Goal: Task Accomplishment & Management: Use online tool/utility

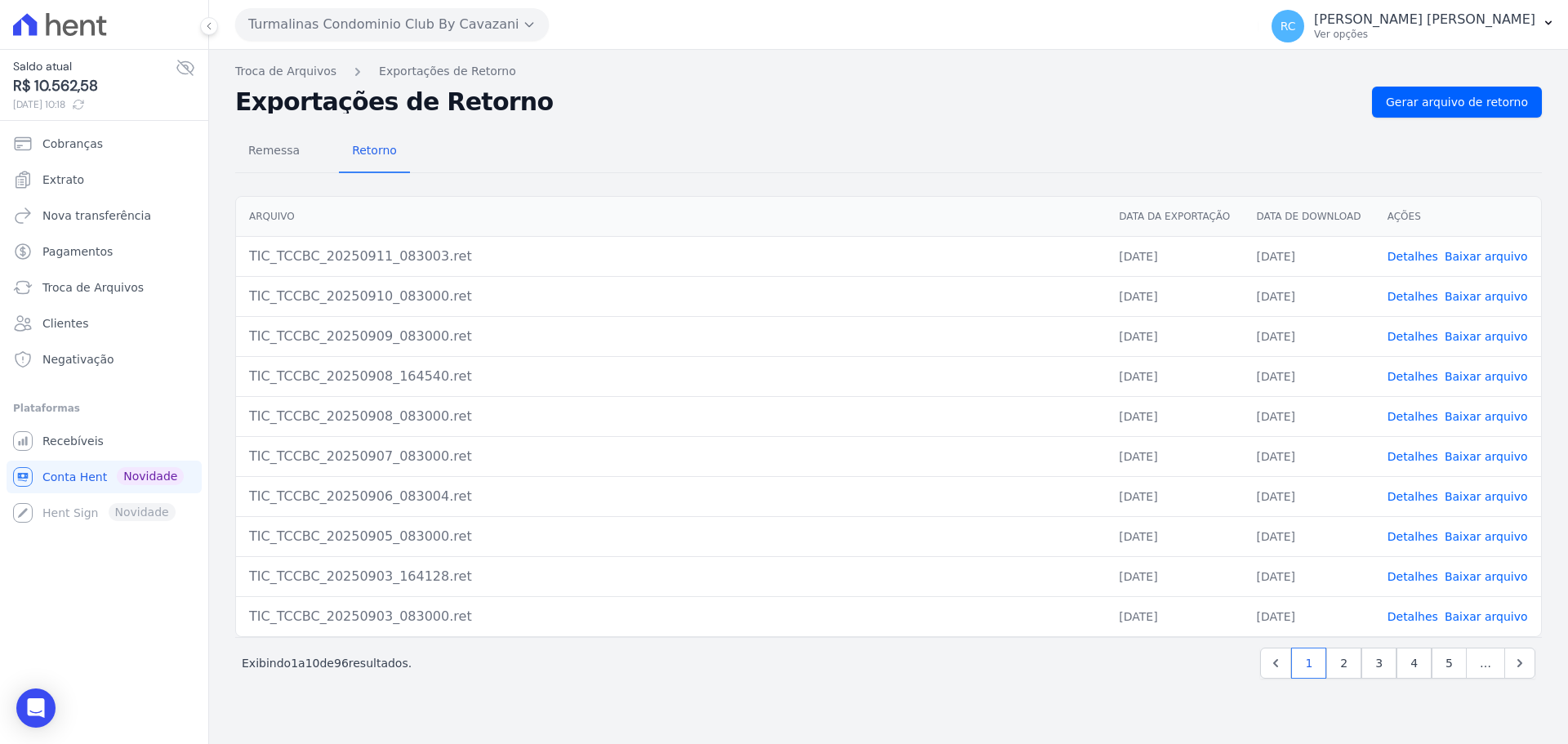
click at [336, 30] on button "Turmalinas Condominio Club By Cavazani" at bounding box center [392, 25] width 314 height 33
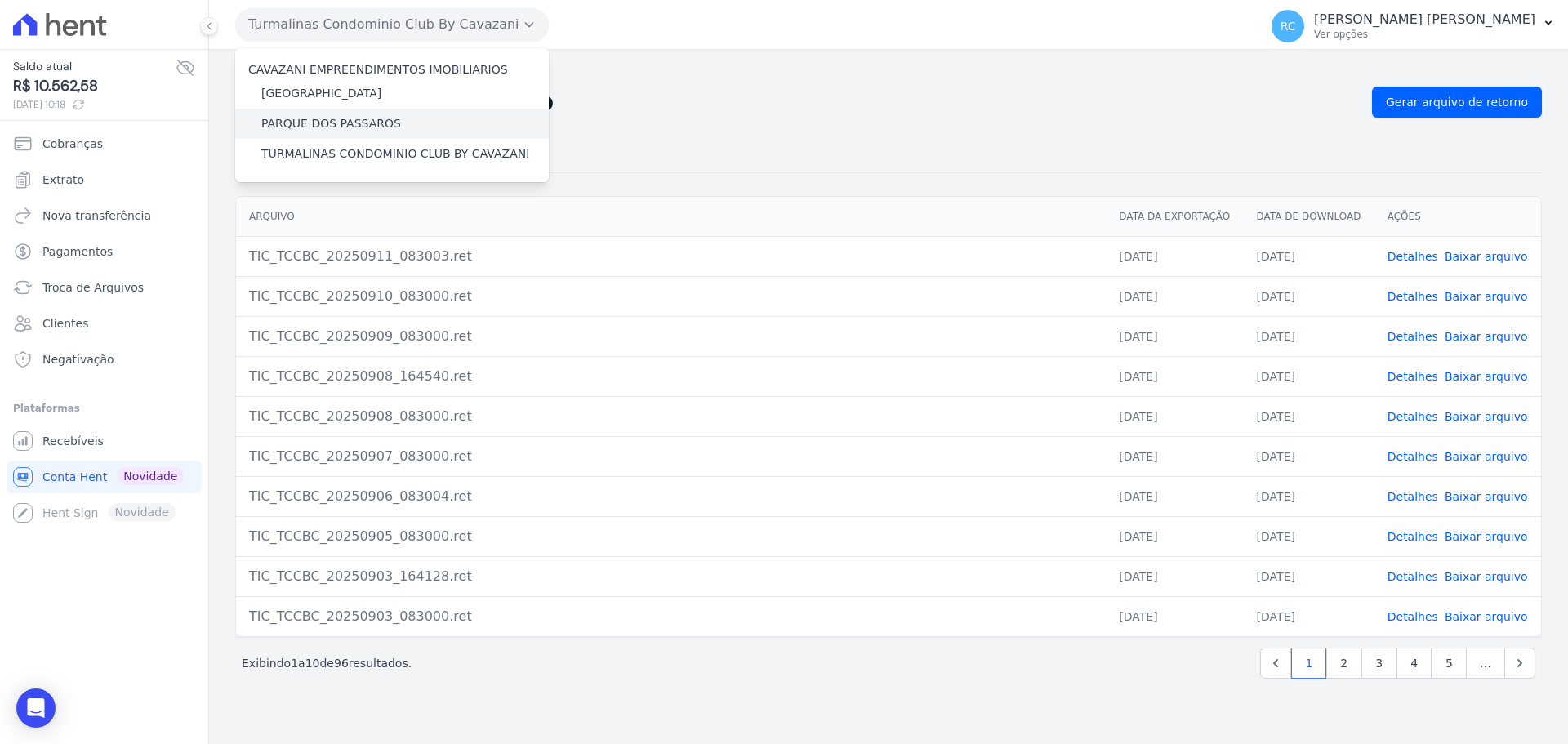
click at [314, 123] on label "PARQUE DOS PASSAROS" at bounding box center [331, 124] width 140 height 17
click at [0, 0] on input "PARQUE DOS PASSAROS" at bounding box center [0, 0] width 0 height 0
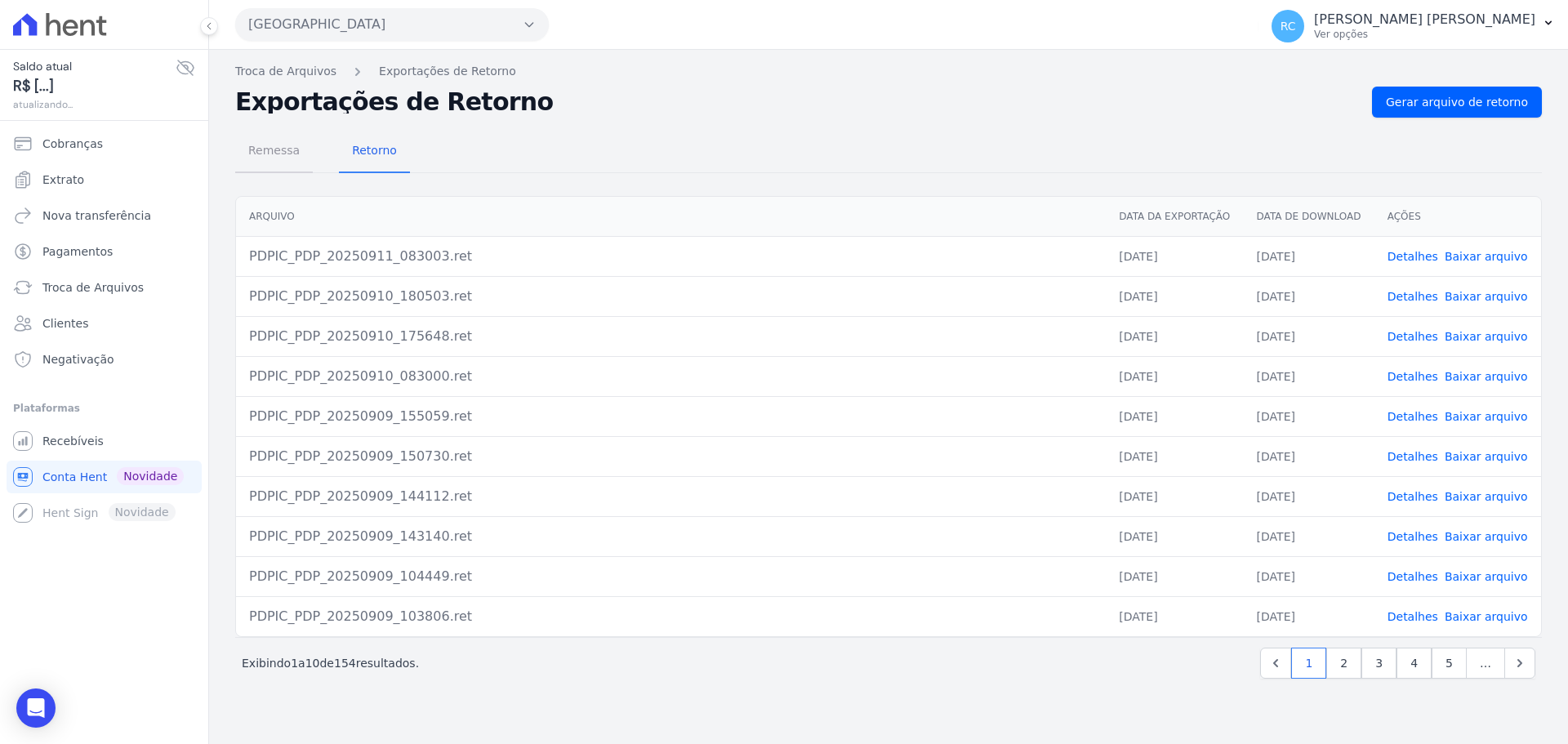
click at [270, 164] on span "Remessa" at bounding box center [274, 150] width 71 height 33
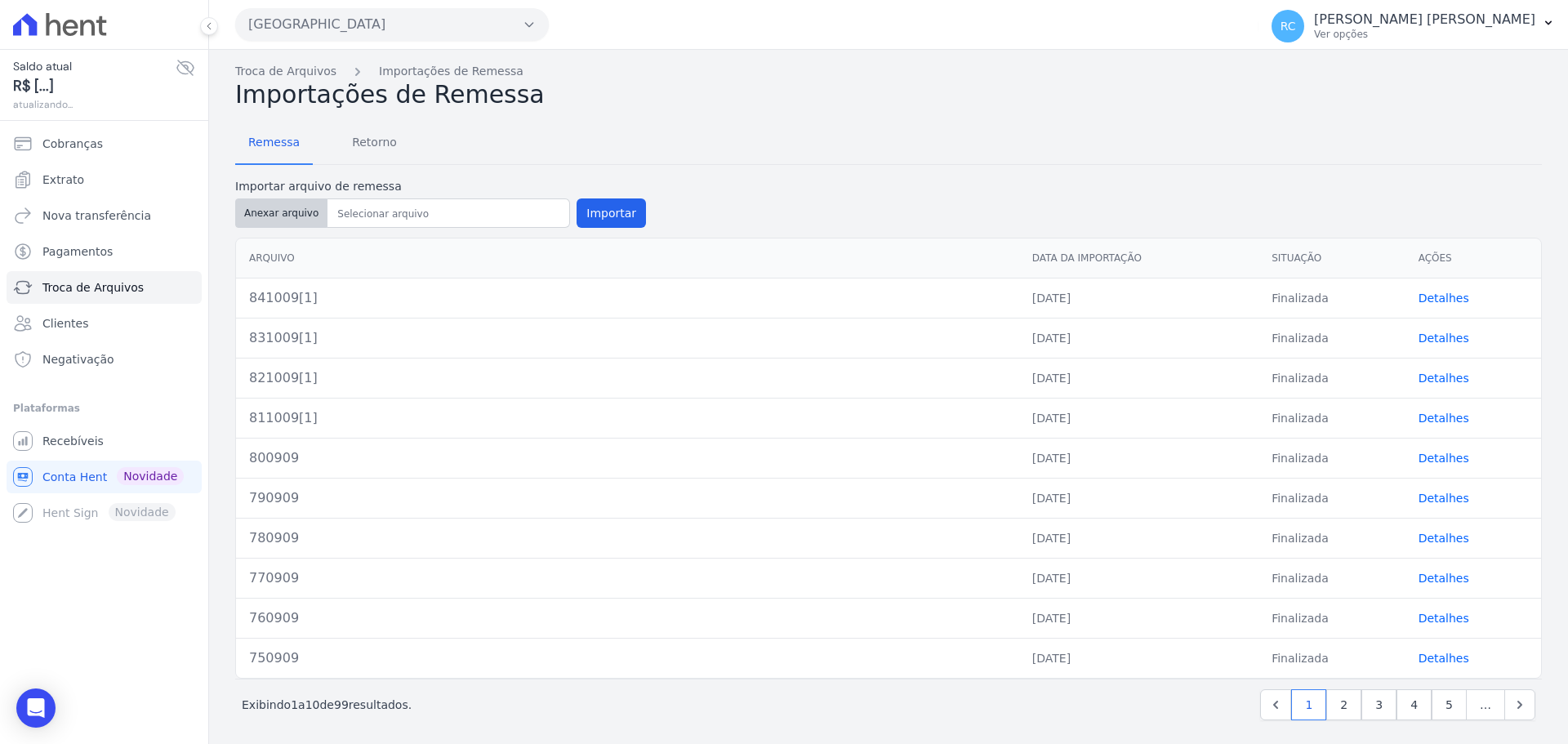
click at [281, 220] on button "Anexar arquivo" at bounding box center [281, 213] width 92 height 29
type input "851109[1]"
click at [609, 215] on button "Importar" at bounding box center [611, 213] width 69 height 29
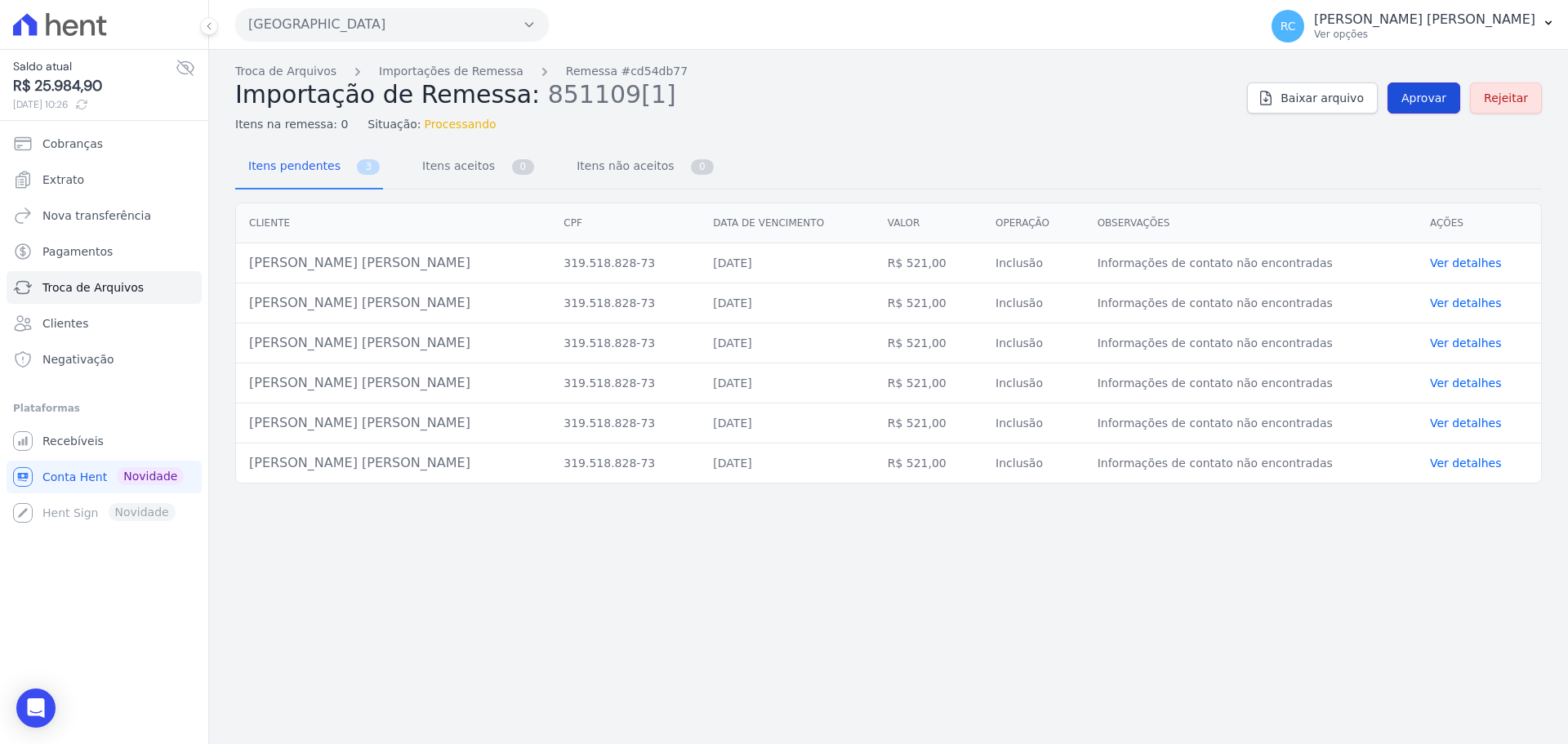
click at [1460, 101] on link "Aprovar" at bounding box center [1423, 98] width 73 height 31
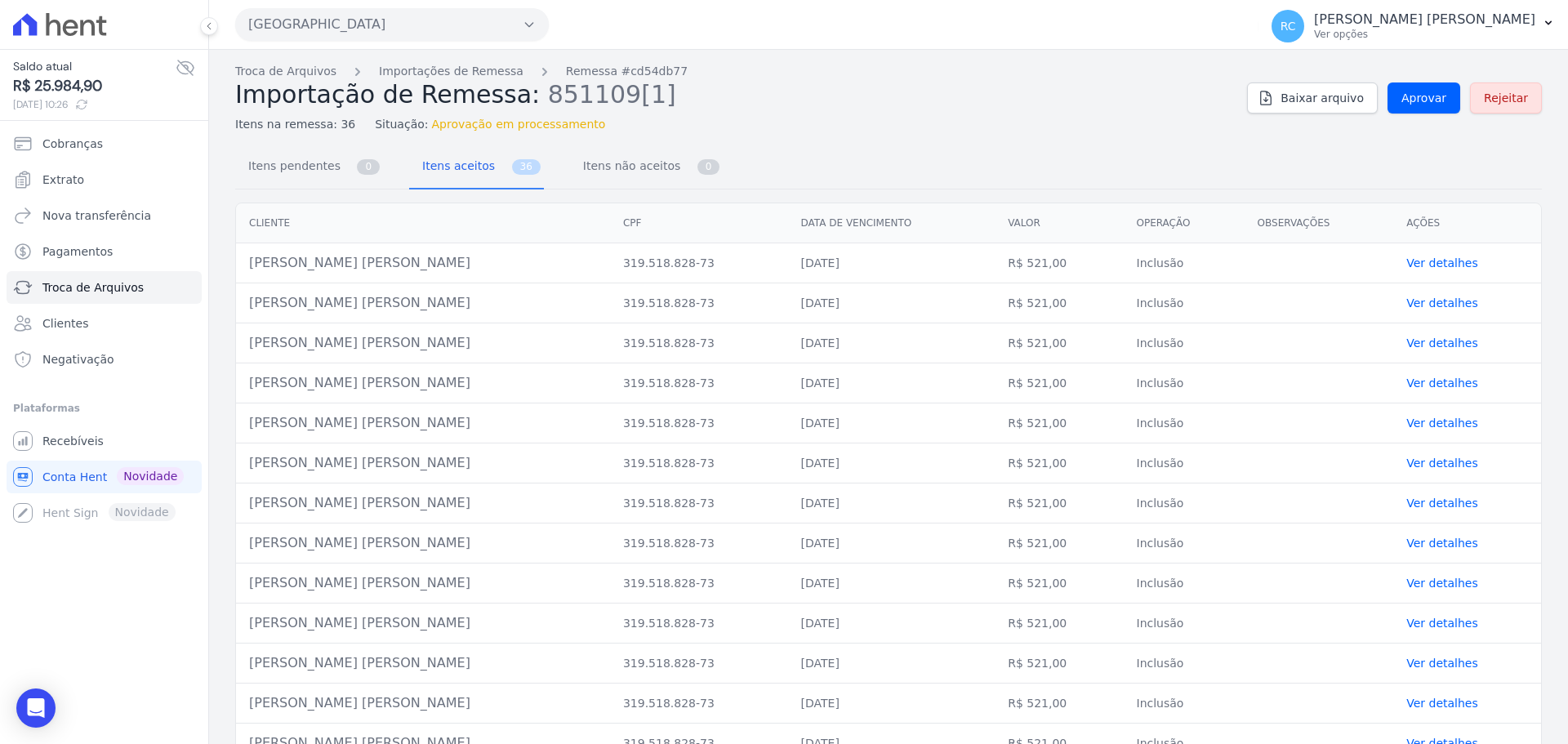
click at [280, 270] on td "[PERSON_NAME]" at bounding box center [423, 264] width 374 height 40
click at [1419, 94] on span "Aprovar" at bounding box center [1423, 98] width 45 height 16
click at [1424, 89] on link "Aprovar" at bounding box center [1423, 98] width 73 height 31
click at [1426, 100] on span "Aprovar" at bounding box center [1423, 98] width 45 height 16
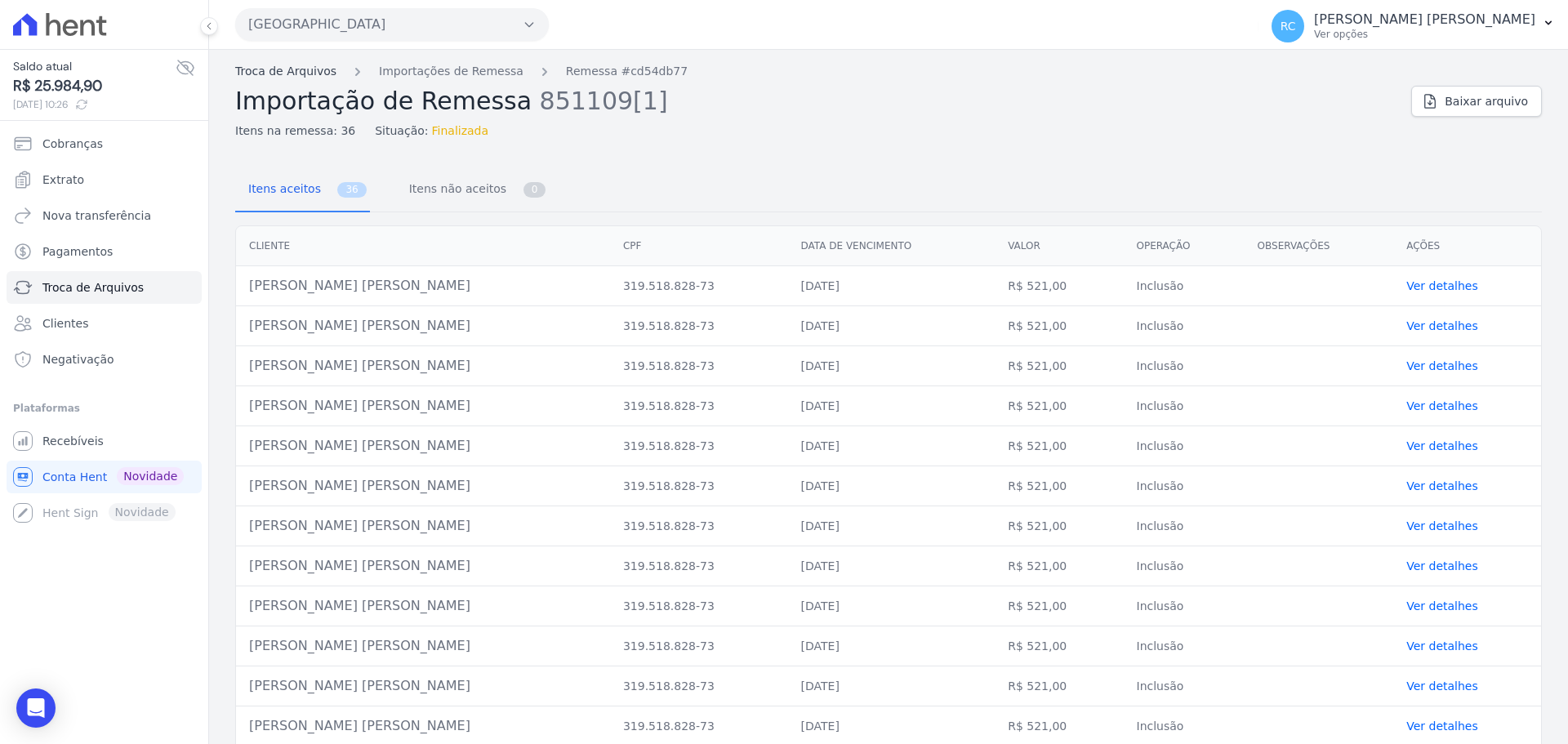
click at [280, 70] on link "Troca de Arquivos" at bounding box center [285, 71] width 101 height 17
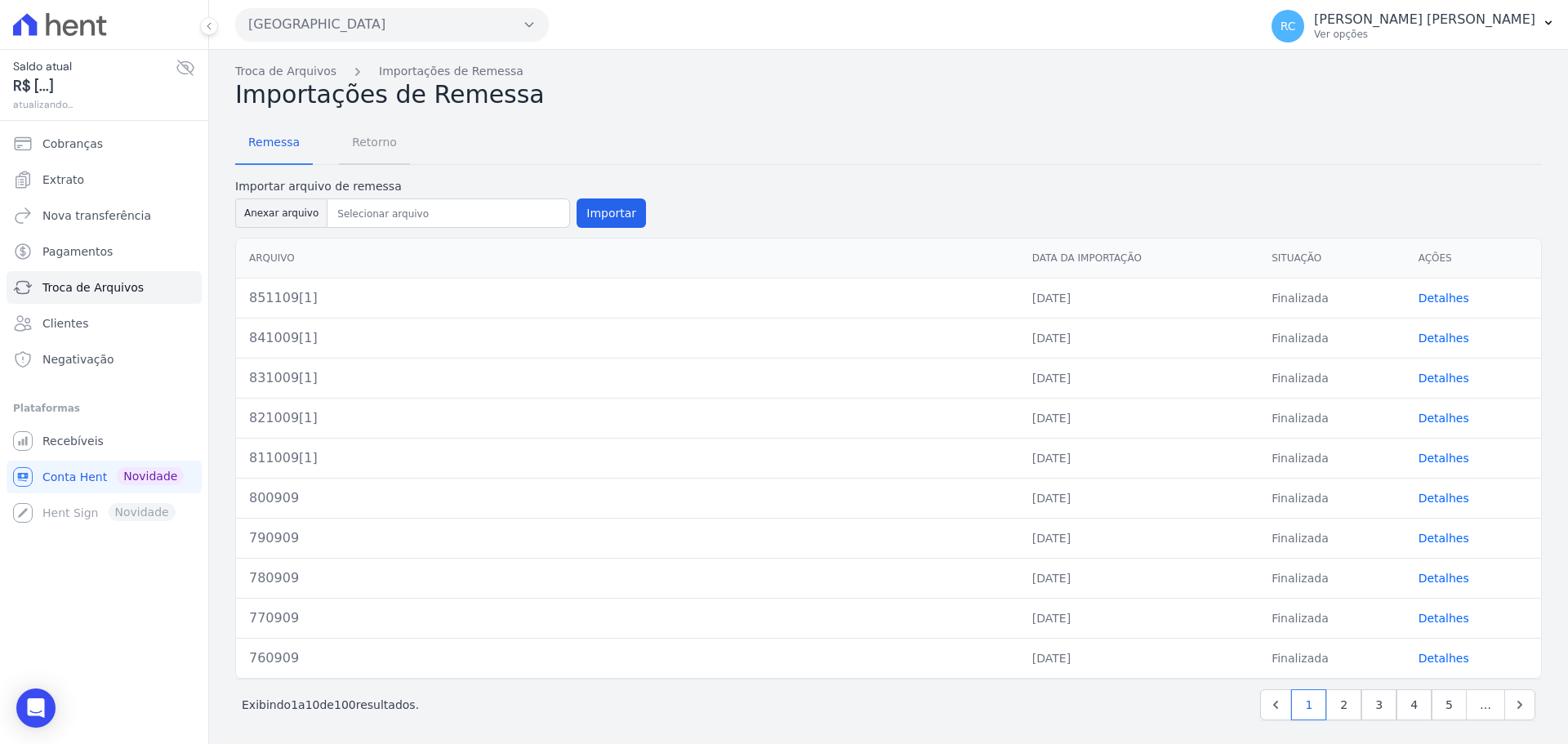
click at [352, 141] on span "Retorno" at bounding box center [374, 142] width 65 height 33
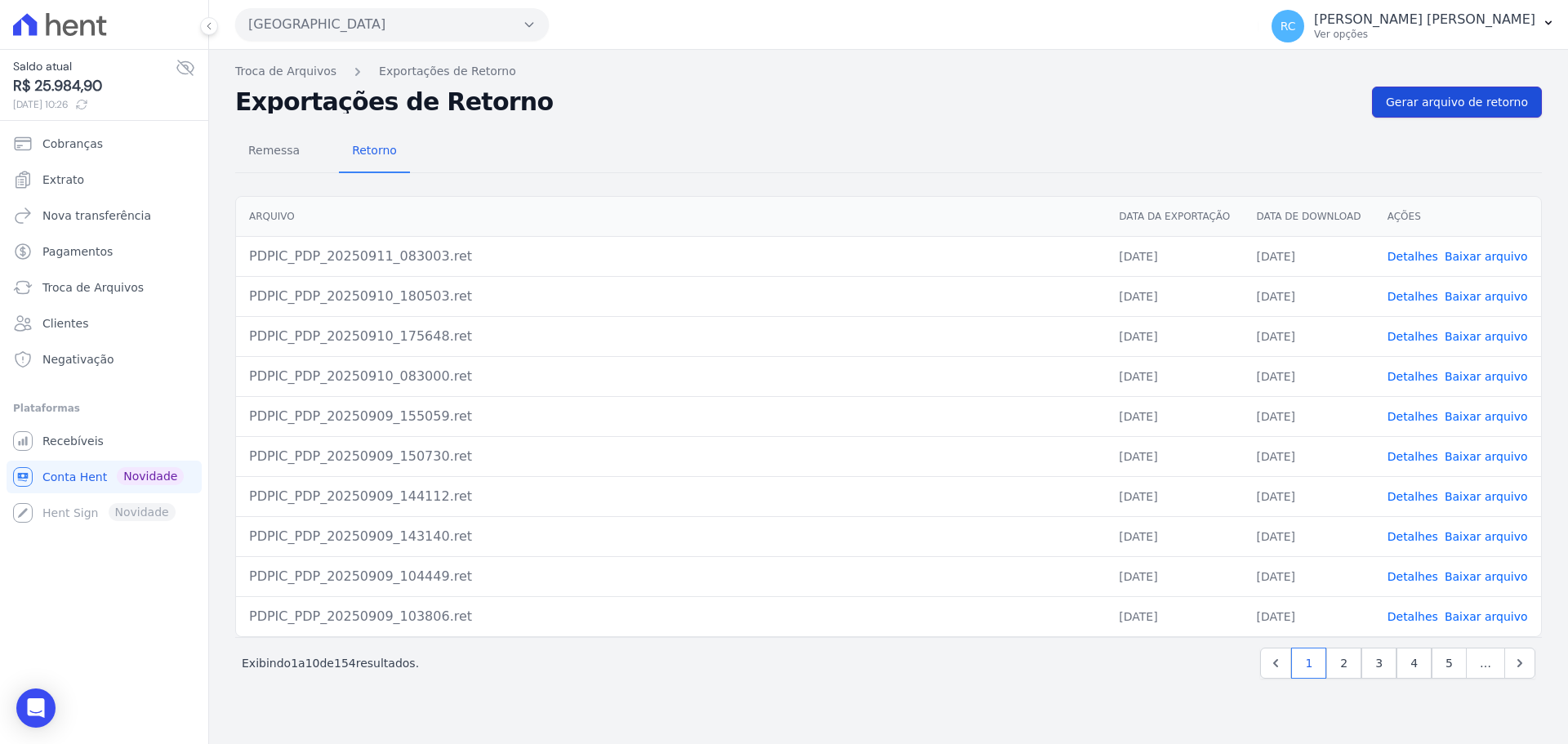
click at [1446, 96] on span "Gerar arquivo de retorno" at bounding box center [1456, 102] width 142 height 16
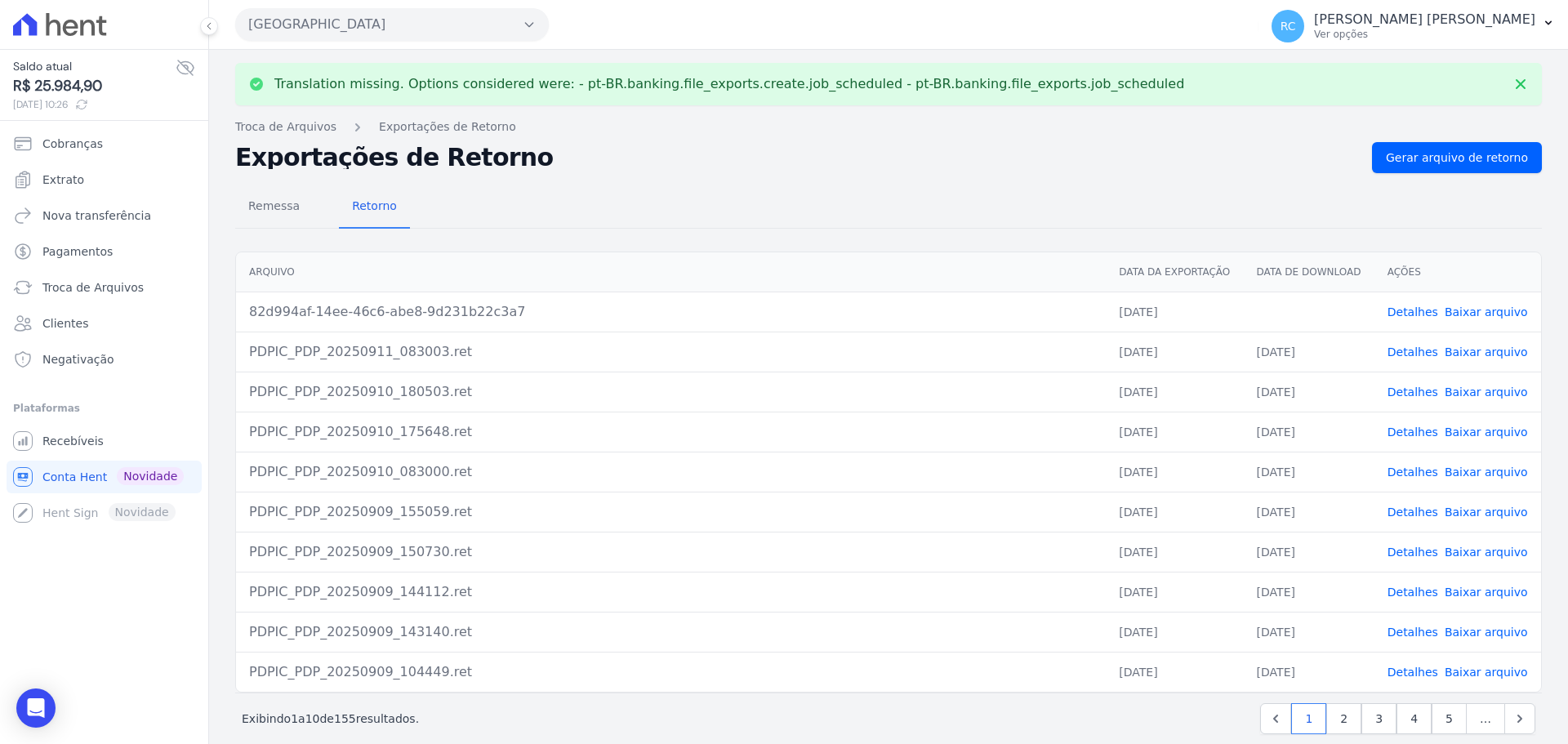
click at [1486, 314] on link "Baixar arquivo" at bounding box center [1486, 312] width 84 height 13
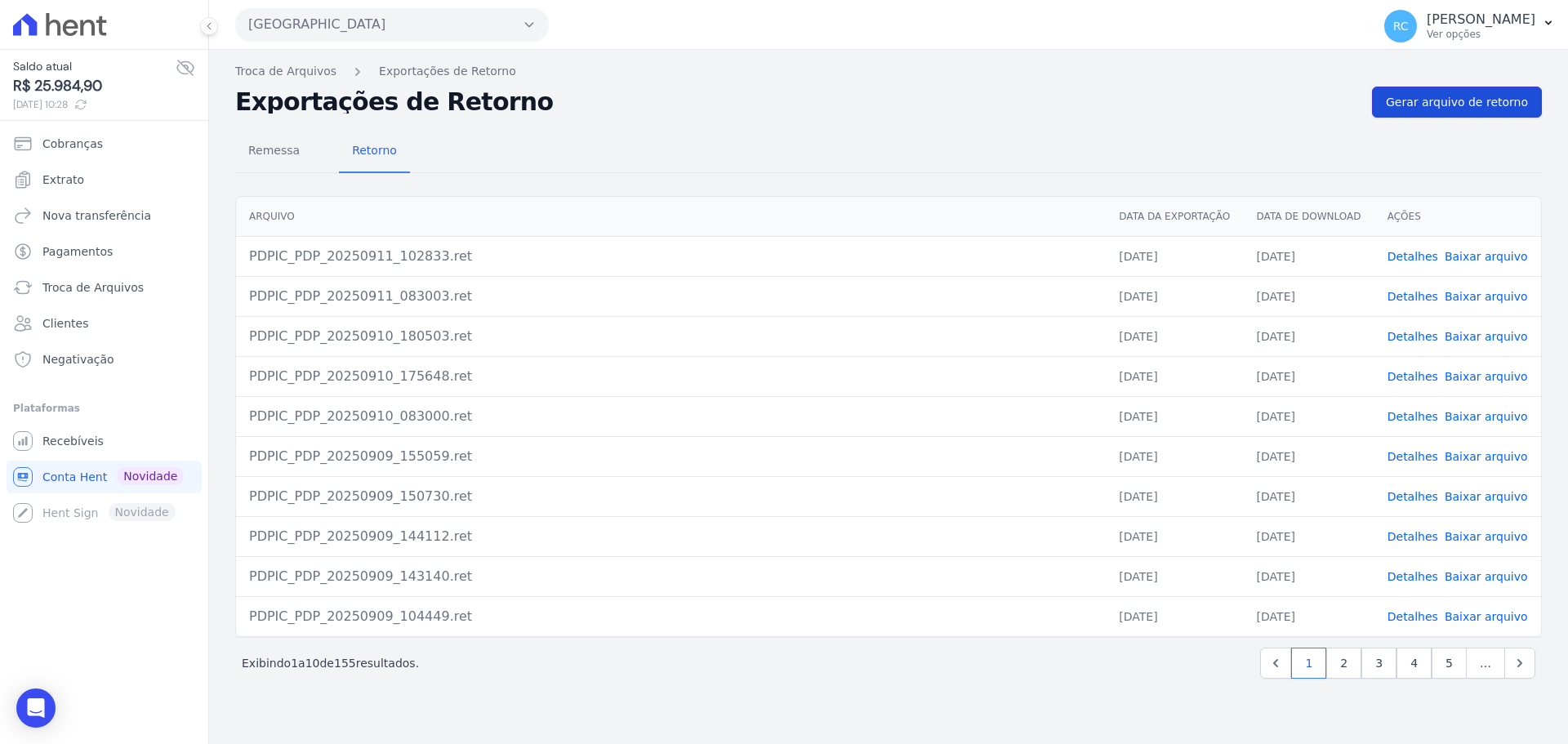
click at [1492, 100] on span "Gerar arquivo de retorno" at bounding box center [1456, 102] width 142 height 16
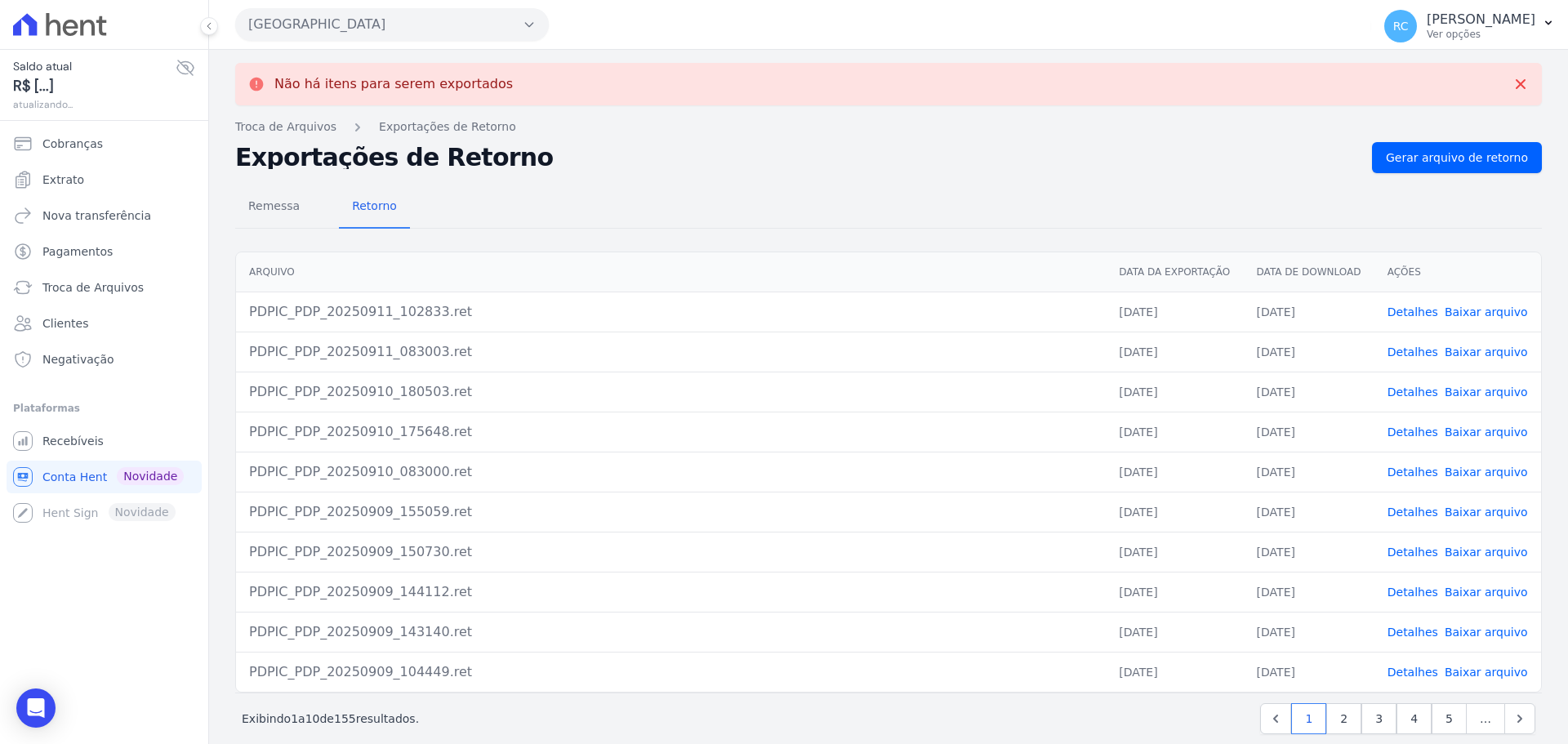
drag, startPoint x: 1467, startPoint y: 124, endPoint x: 1459, endPoint y: 107, distance: 18.8
click at [1459, 107] on div "Não há itens para serem exportados Troca de [GEOGRAPHIC_DATA] Exportações de Re…" at bounding box center [888, 407] width 1359 height 714
click at [1460, 315] on link "Baixar arquivo" at bounding box center [1486, 312] width 84 height 13
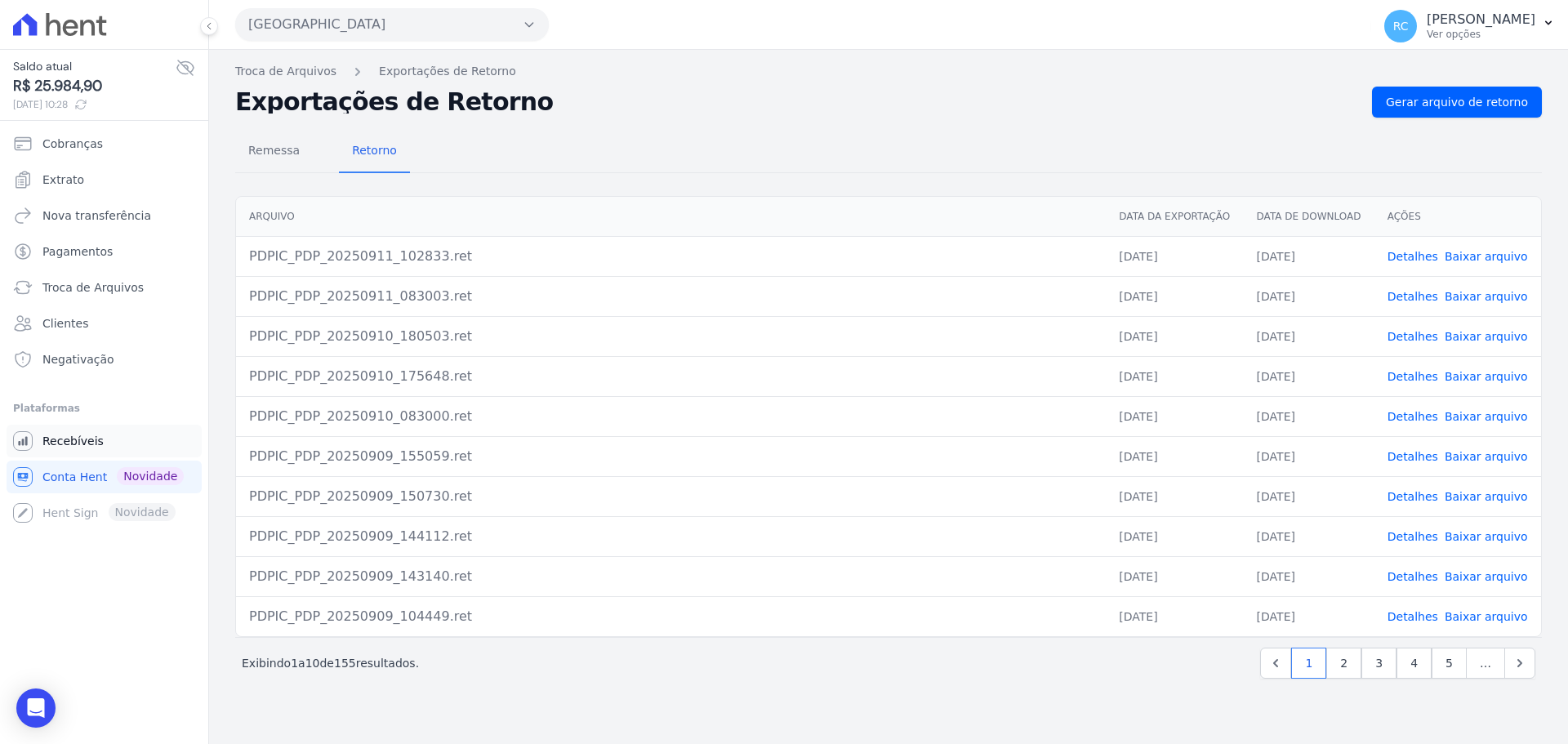
click at [68, 444] on span "Recebíveis" at bounding box center [73, 441] width 61 height 16
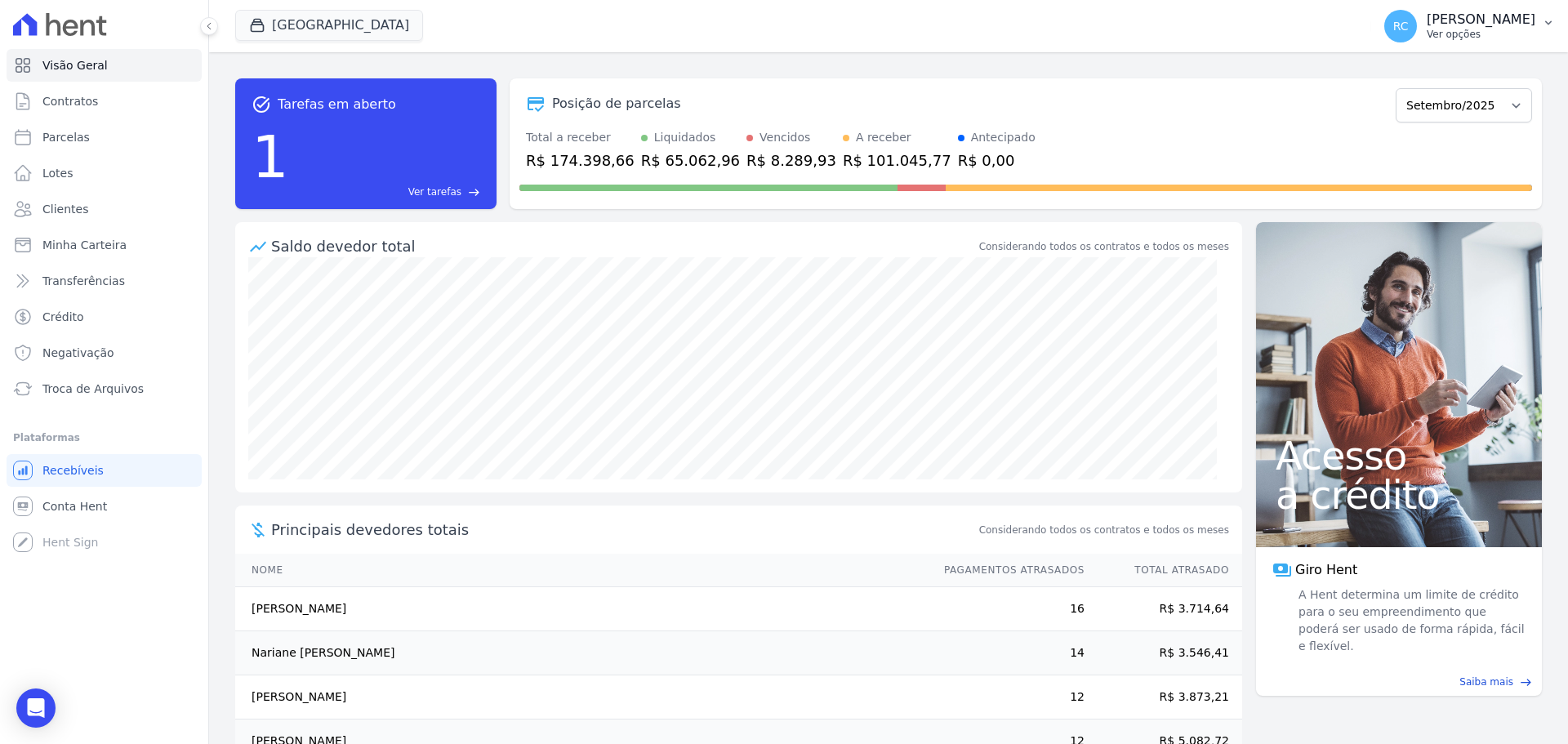
click at [1486, 35] on p "Ver opções" at bounding box center [1480, 35] width 108 height 13
click at [1425, 70] on link "Perfil do empreendimento" at bounding box center [1463, 70] width 209 height 29
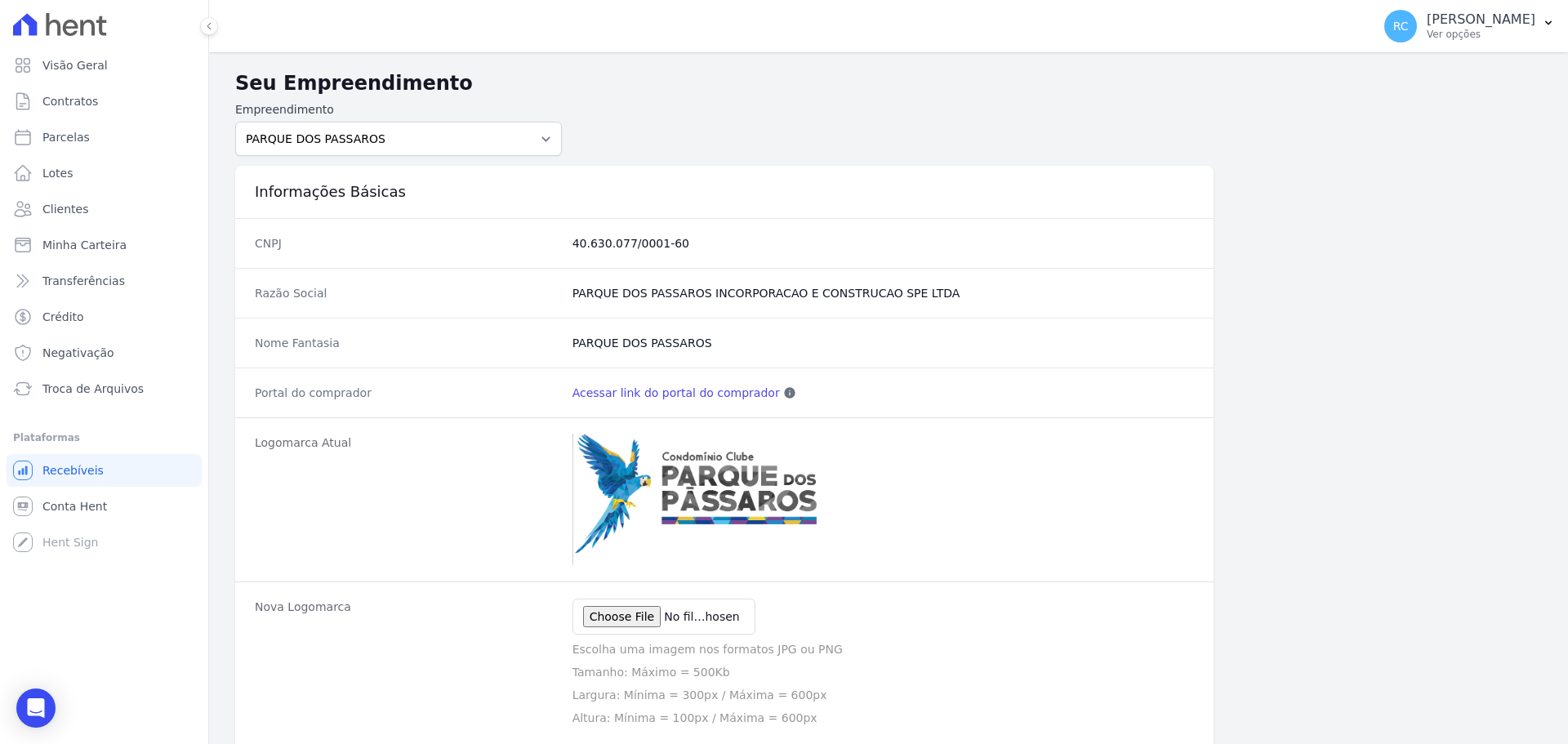
click at [662, 397] on link "Acessar link do portal do comprador" at bounding box center [676, 393] width 207 height 16
drag, startPoint x: 15, startPoint y: 713, endPoint x: 34, endPoint y: 702, distance: 22.0
click at [16, 710] on body "Visão Geral Contratos [GEOGRAPHIC_DATA] Lotes Clientes Minha Carteira Transferê…" at bounding box center [784, 372] width 1568 height 744
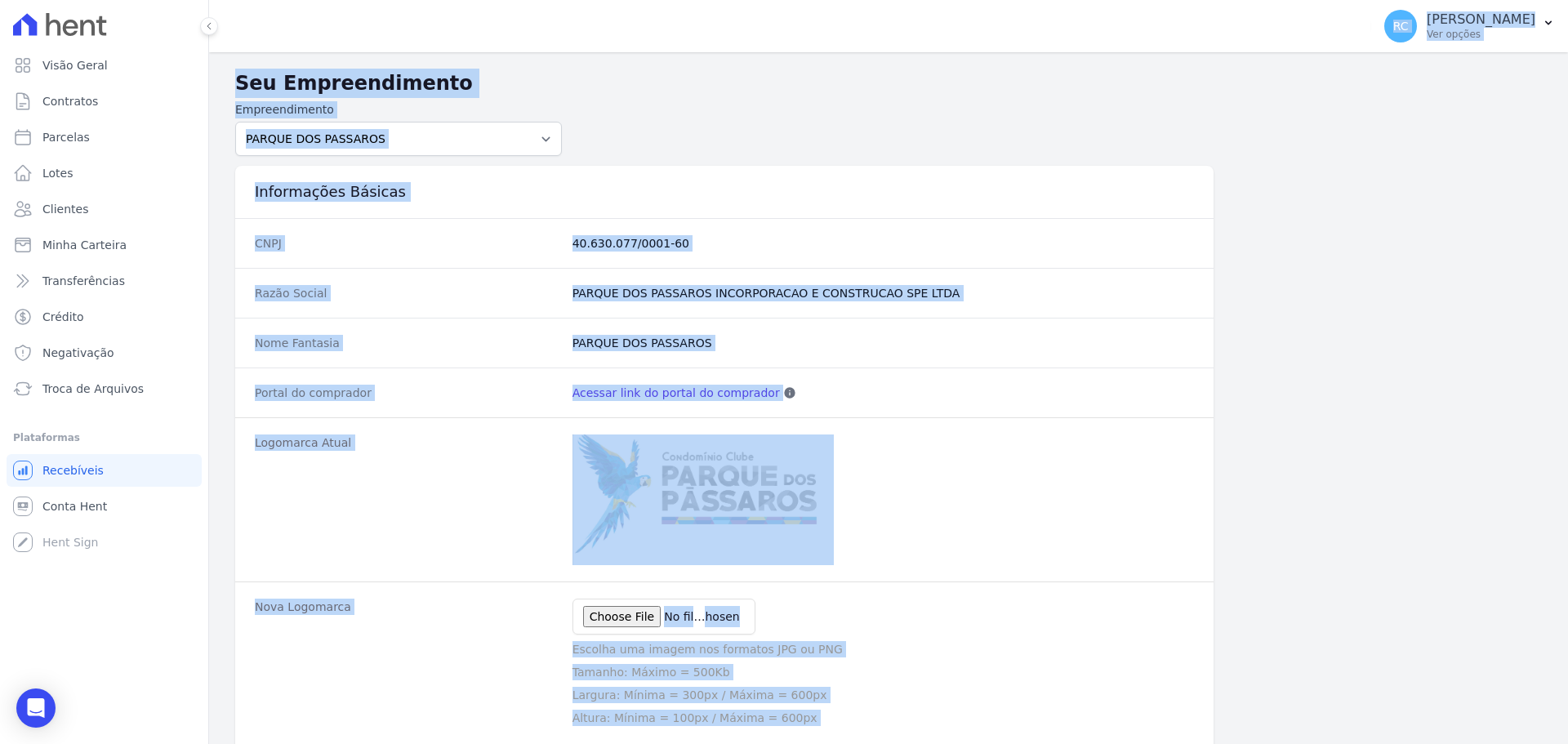
click at [167, 650] on div "Visão Geral Contratos [GEOGRAPHIC_DATA] Lotes Clientes Minha Carteira Transferê…" at bounding box center [104, 372] width 208 height 744
click at [157, 638] on div "Visão Geral Contratos [GEOGRAPHIC_DATA] Lotes Clientes Minha Carteira Transferê…" at bounding box center [104, 372] width 208 height 744
click at [133, 566] on div "Visão Geral Contratos [GEOGRAPHIC_DATA] Lotes Clientes Minha Carteira Transferê…" at bounding box center [104, 372] width 208 height 744
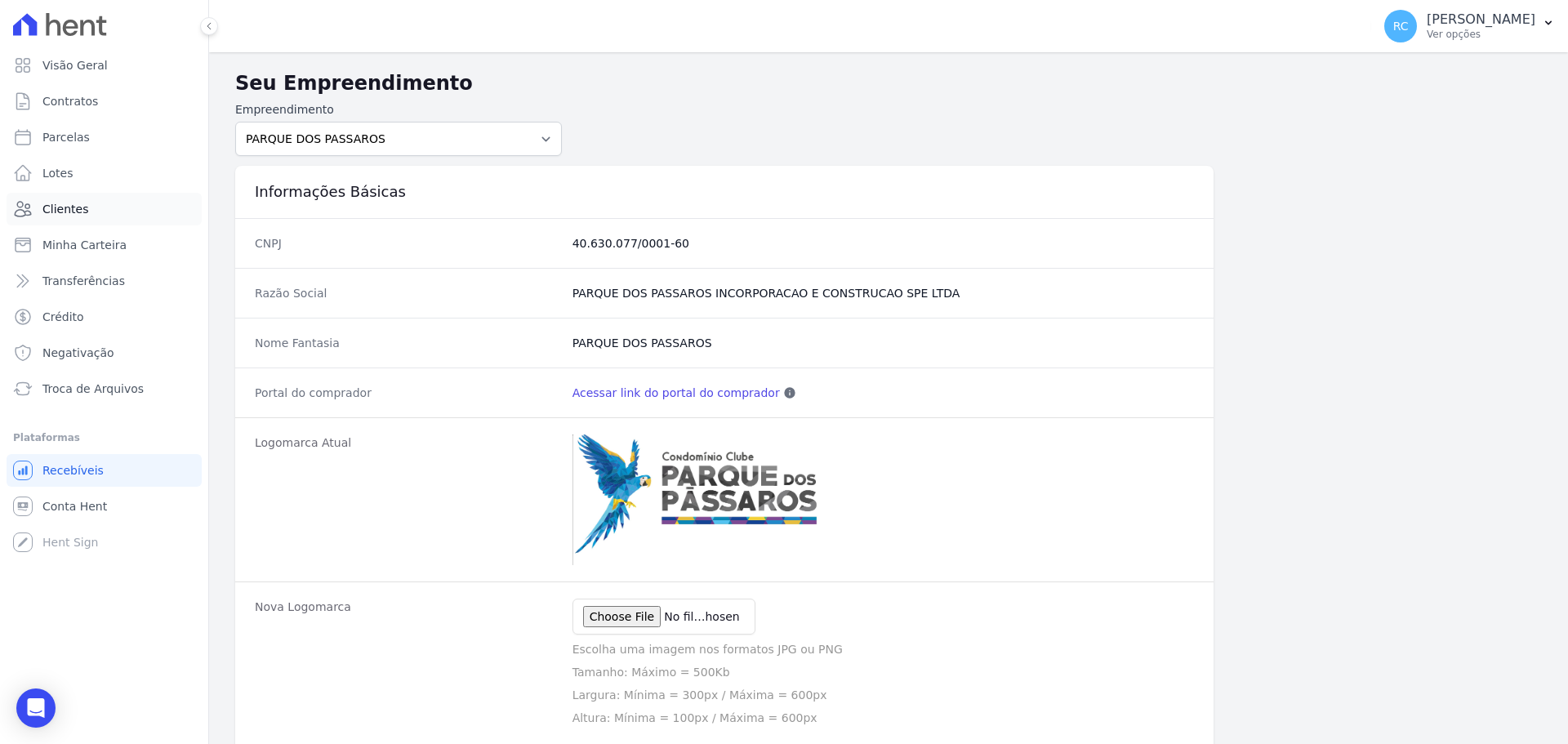
click at [95, 215] on link "Clientes" at bounding box center [104, 209] width 195 height 33
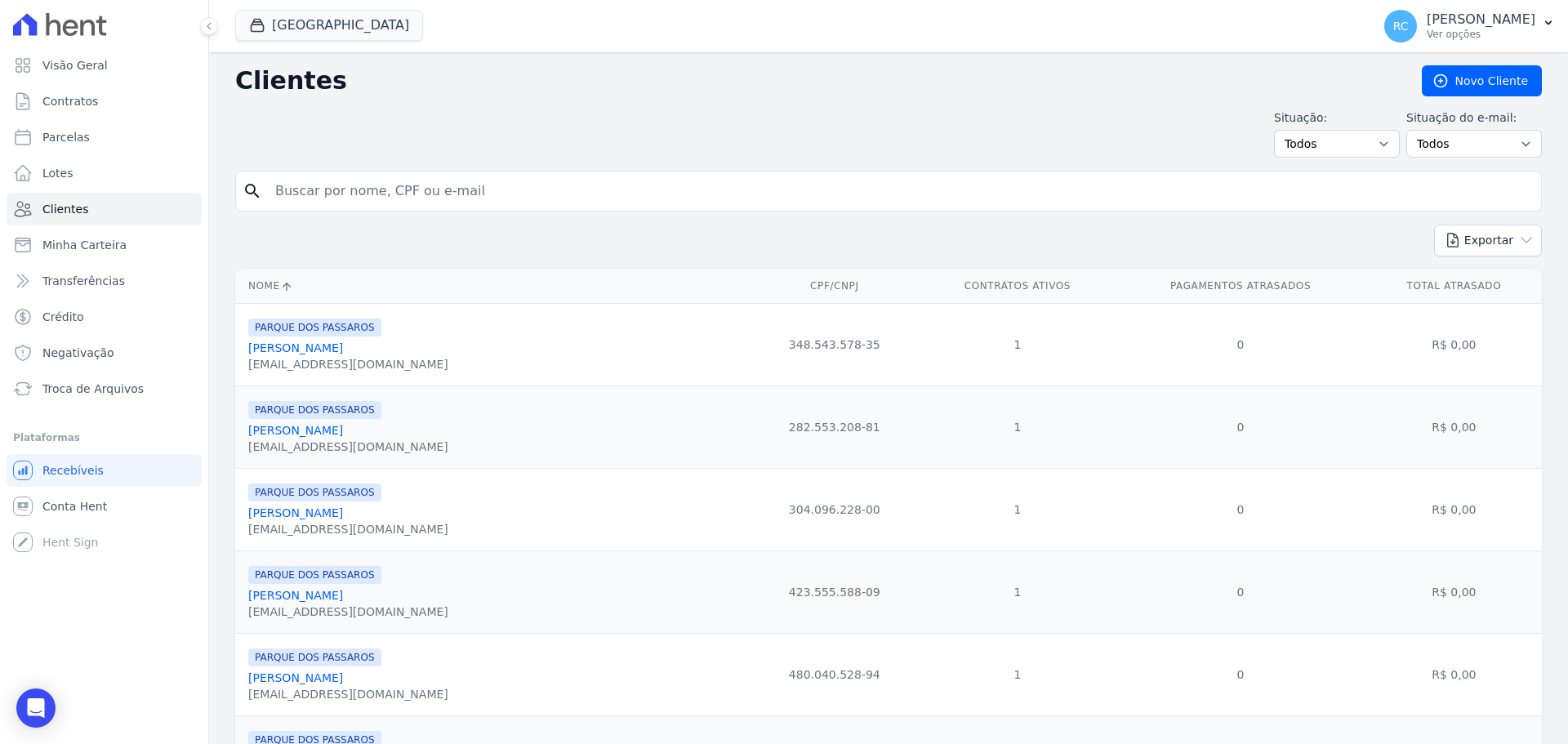
click at [419, 188] on input "search" at bounding box center [900, 191] width 1269 height 33
paste input "[URL][DOMAIN_NAME]"
type input "[URL][DOMAIN_NAME]"
type input "[PERSON_NAME]"
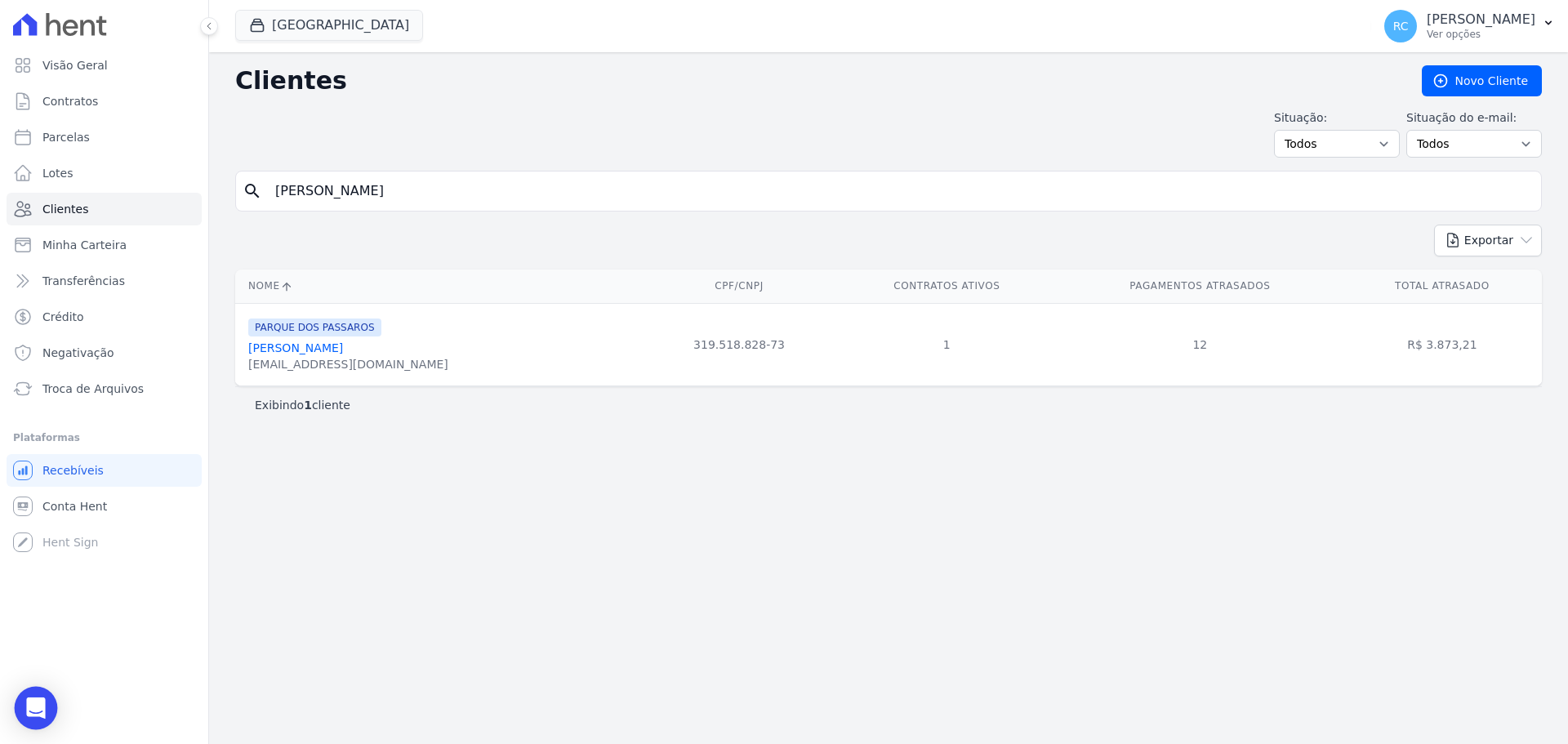
click at [45, 705] on icon "Open Intercom Messenger" at bounding box center [35, 708] width 21 height 21
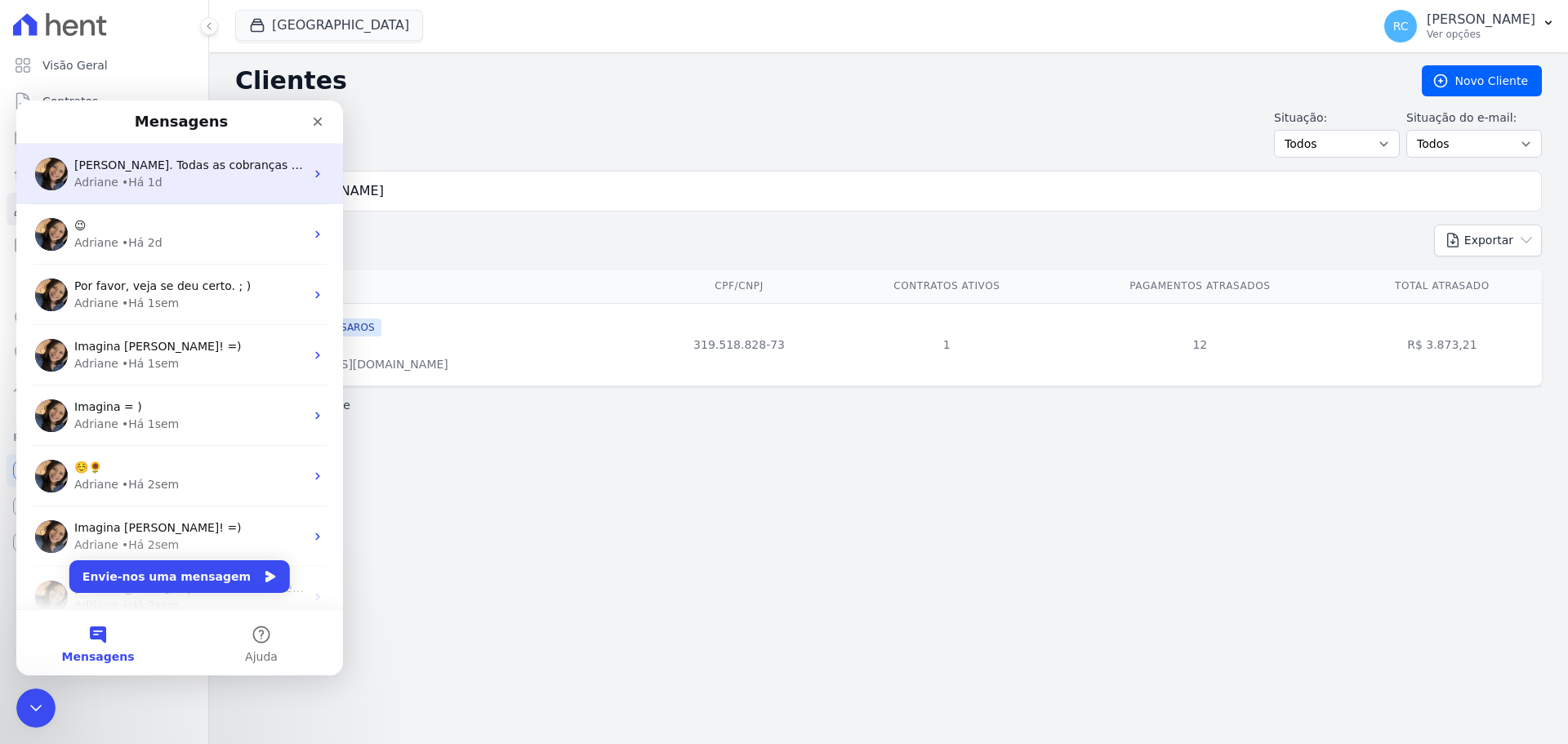
click at [197, 176] on div "Adriane • Há 1d" at bounding box center [189, 182] width 230 height 17
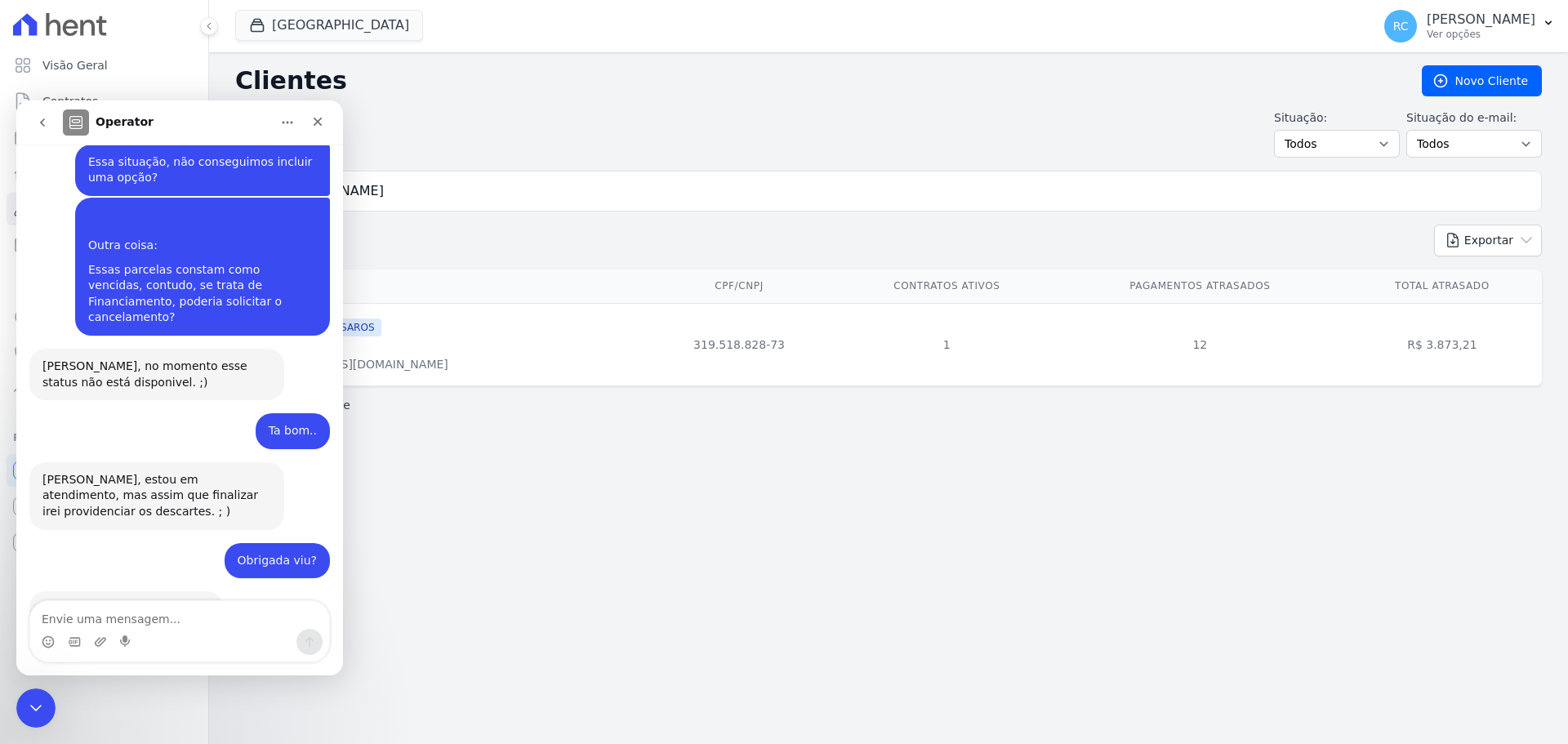
scroll to position [1690, 0]
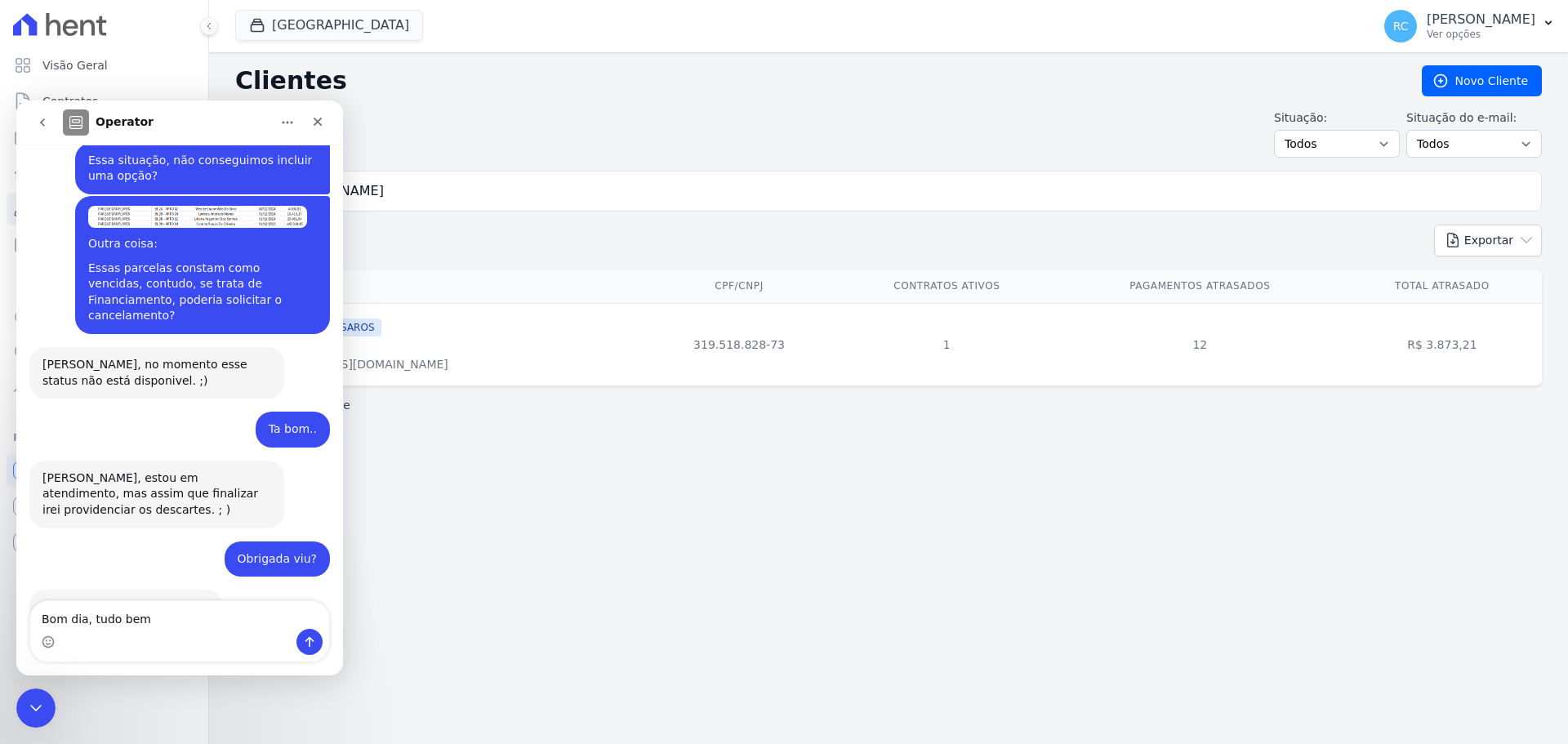
type textarea "Bom dia, tudo bem?"
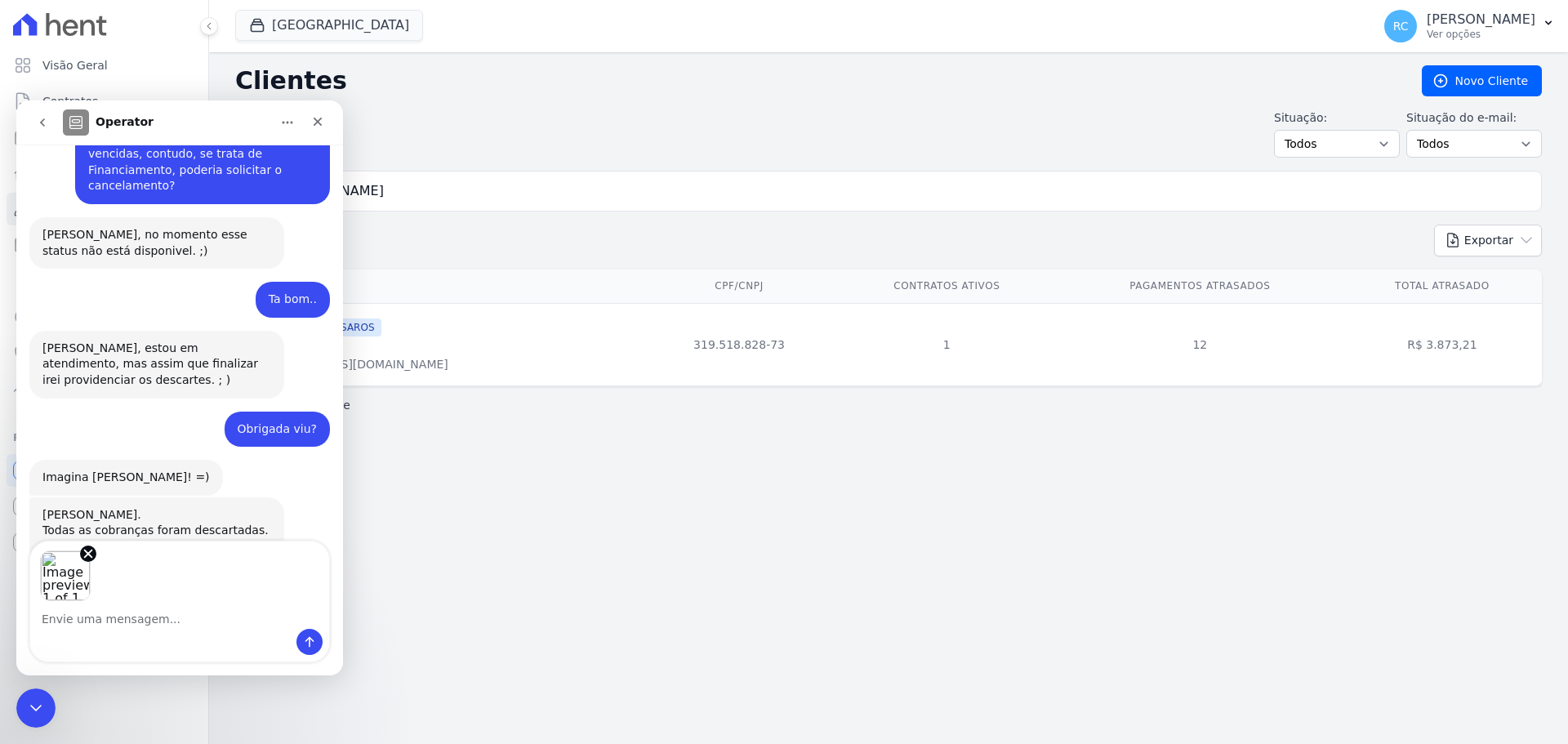
scroll to position [1861, 0]
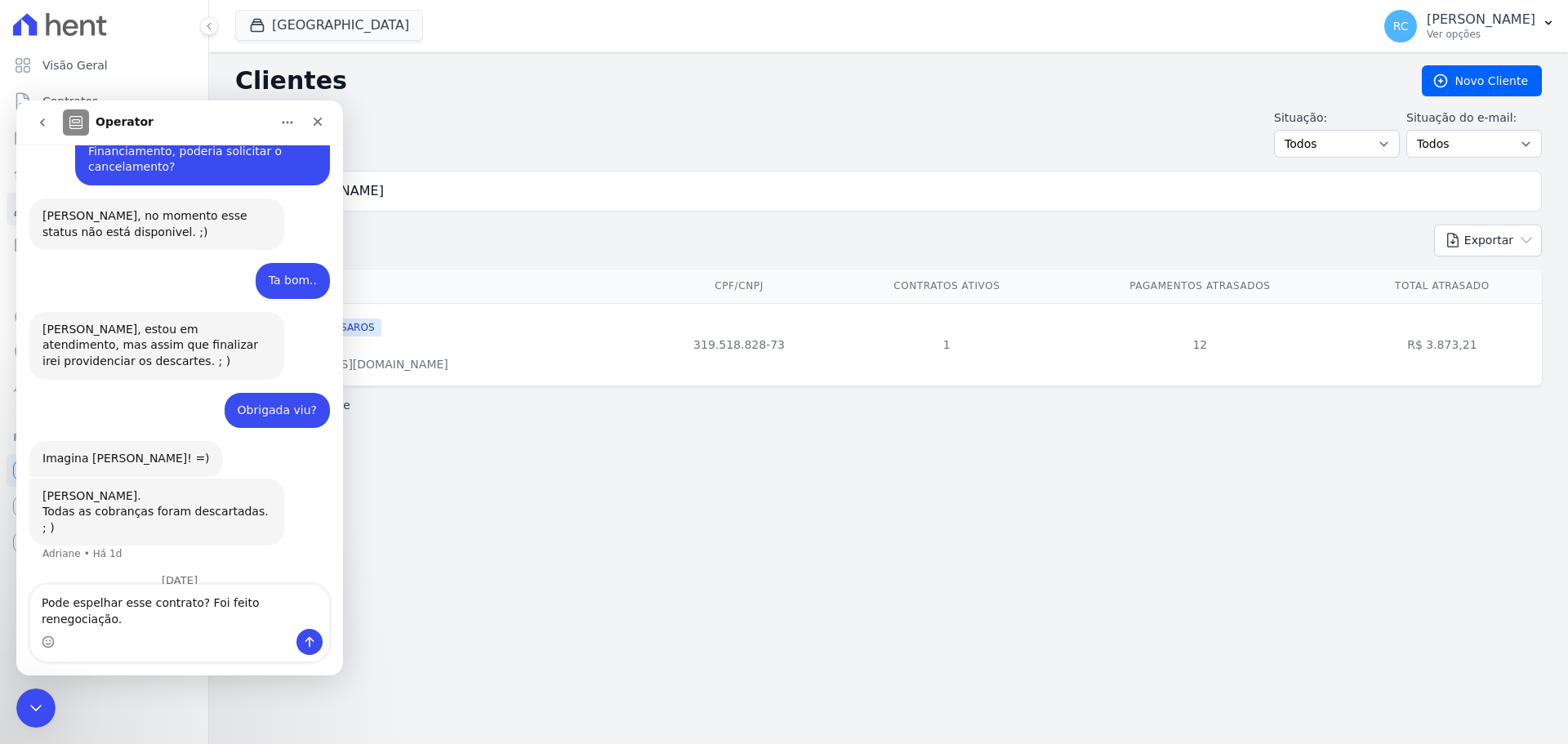
type textarea "Pode espelhar esse contrato? Foi feito renegociação."
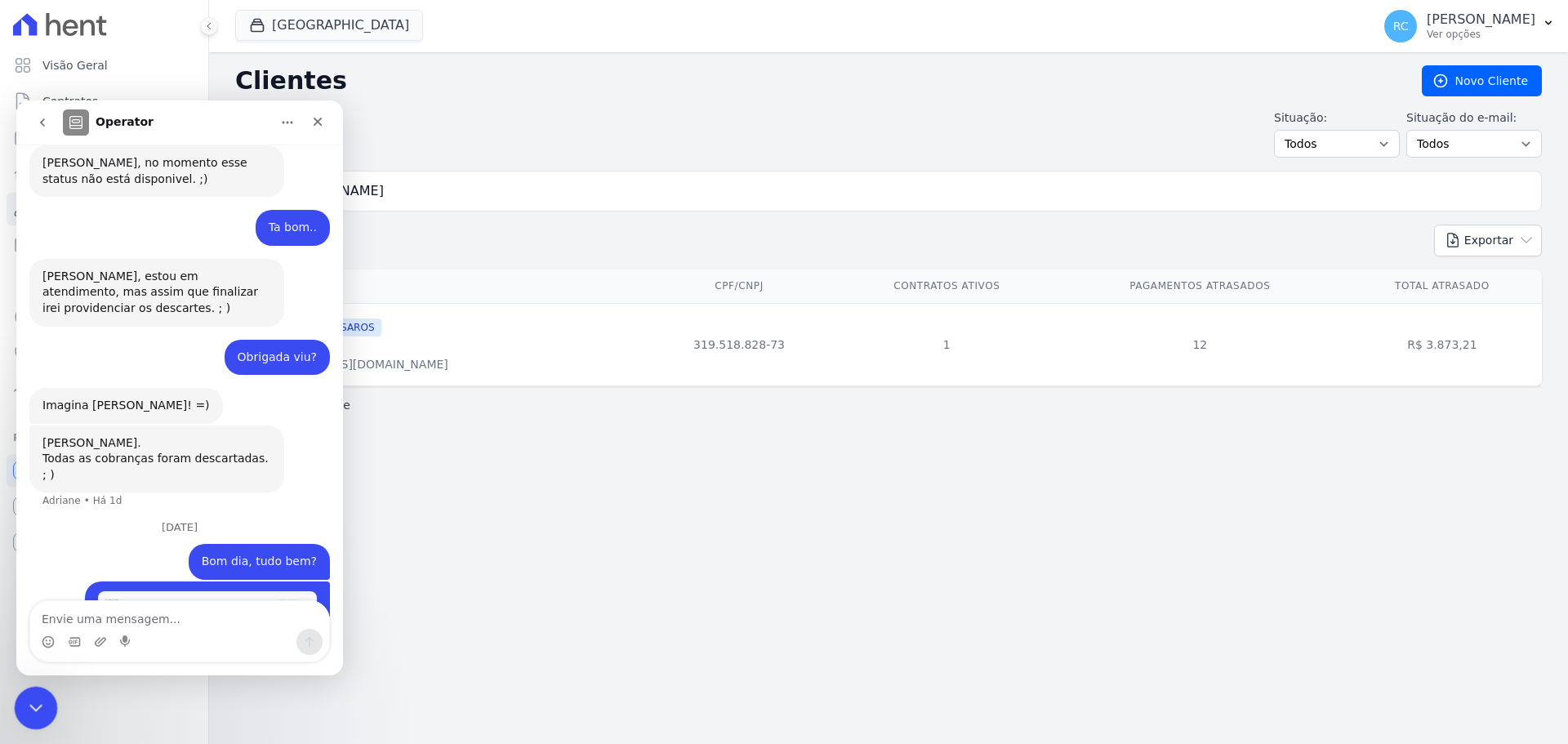
click at [25, 703] on icon "Fechar mensagem da Intercom" at bounding box center [34, 706] width 20 height 20
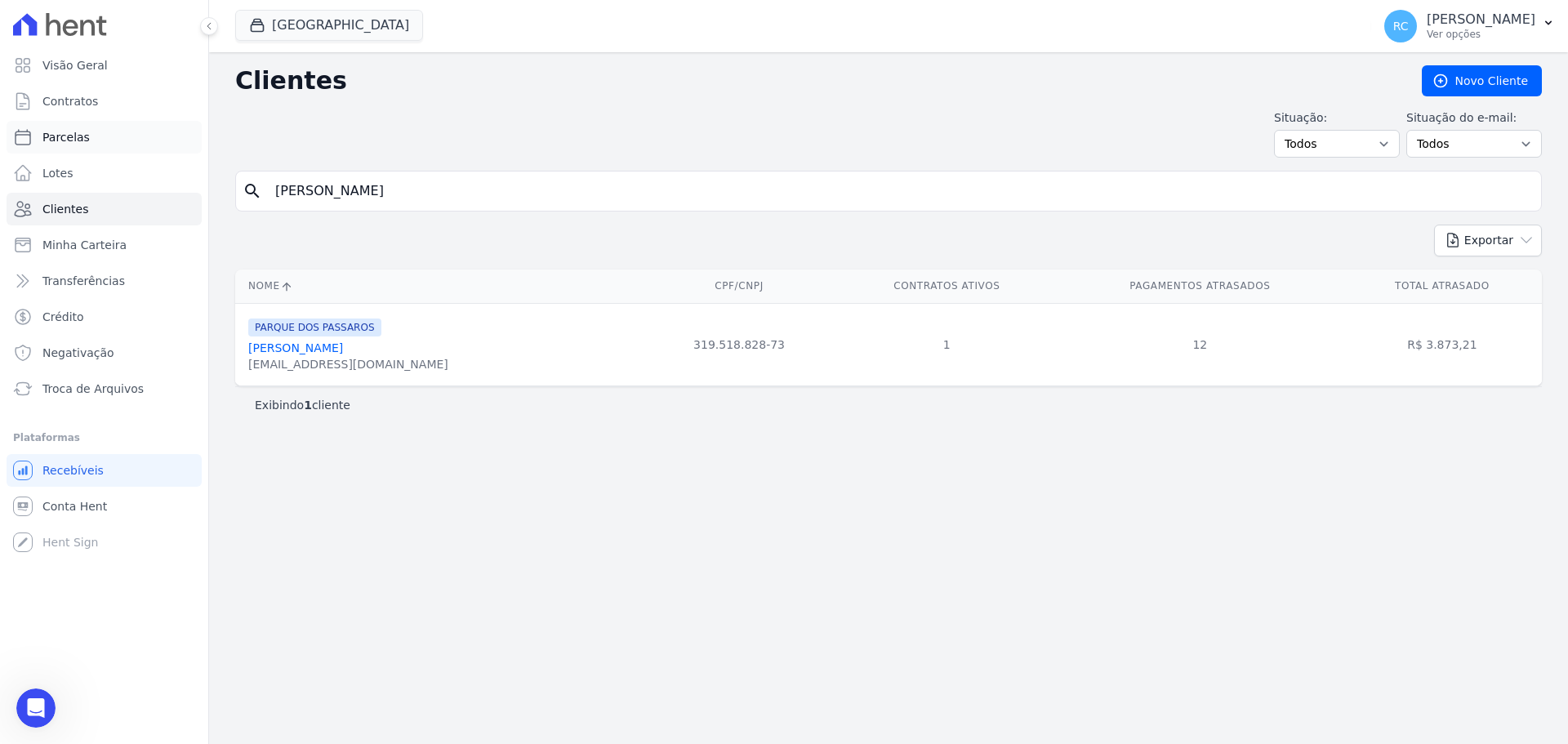
click at [131, 126] on link "Parcelas" at bounding box center [104, 137] width 195 height 33
select select
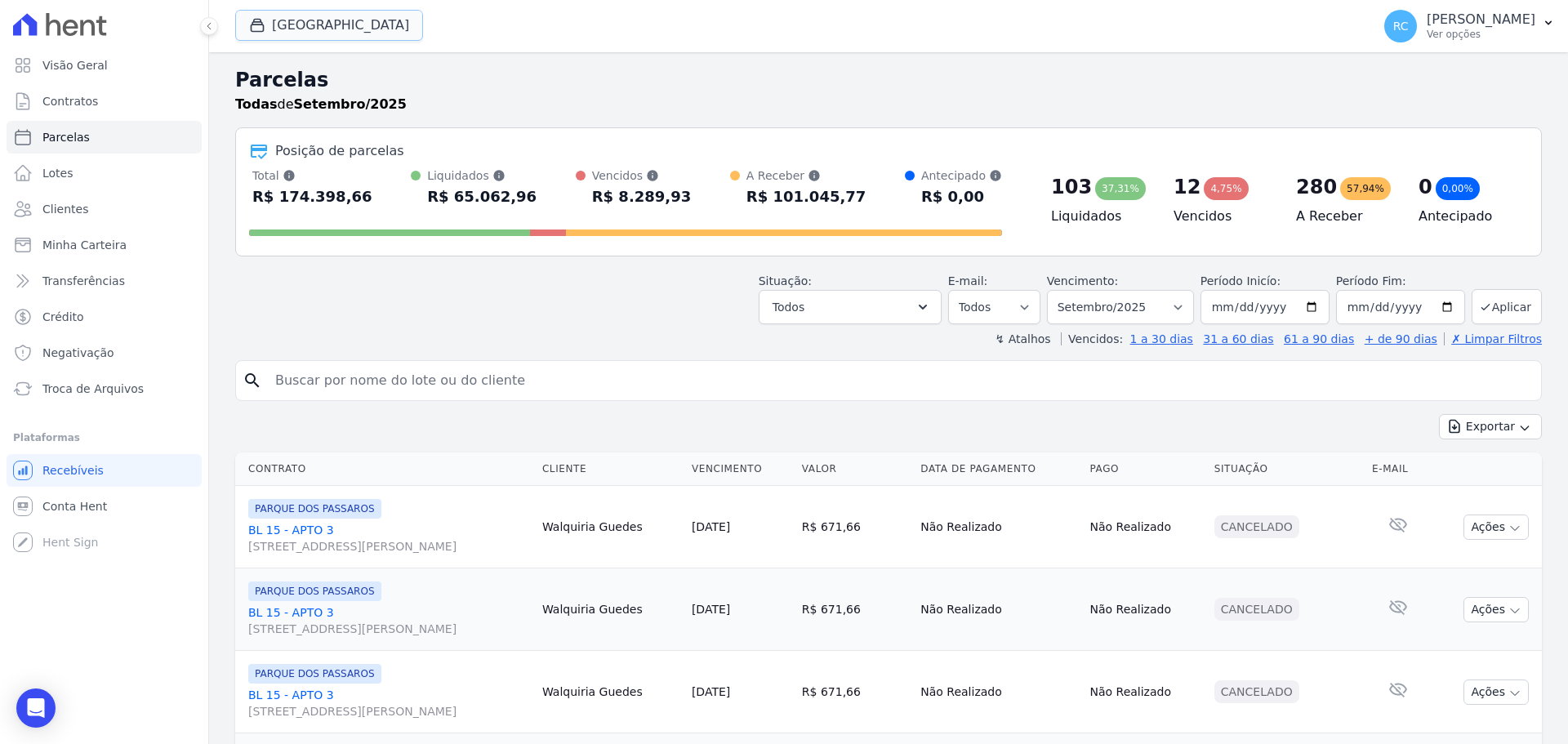
click at [358, 25] on button "[GEOGRAPHIC_DATA]" at bounding box center [329, 25] width 188 height 31
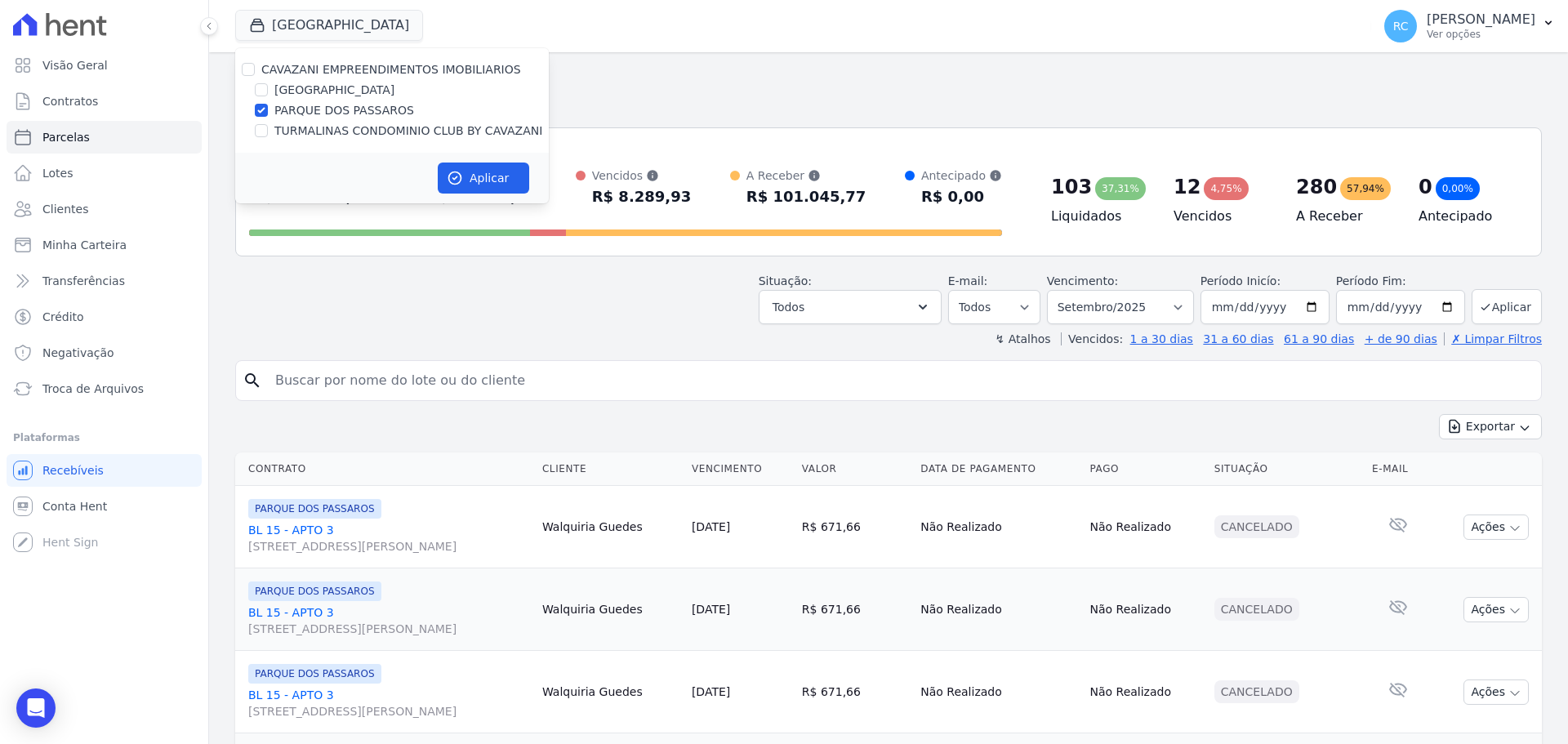
drag, startPoint x: 577, startPoint y: 311, endPoint x: 665, endPoint y: 301, distance: 88.6
click at [592, 309] on div "Situação: Agendado Em Aberto Pago Processando Cancelado Vencido Transferindo De…" at bounding box center [888, 296] width 1306 height 58
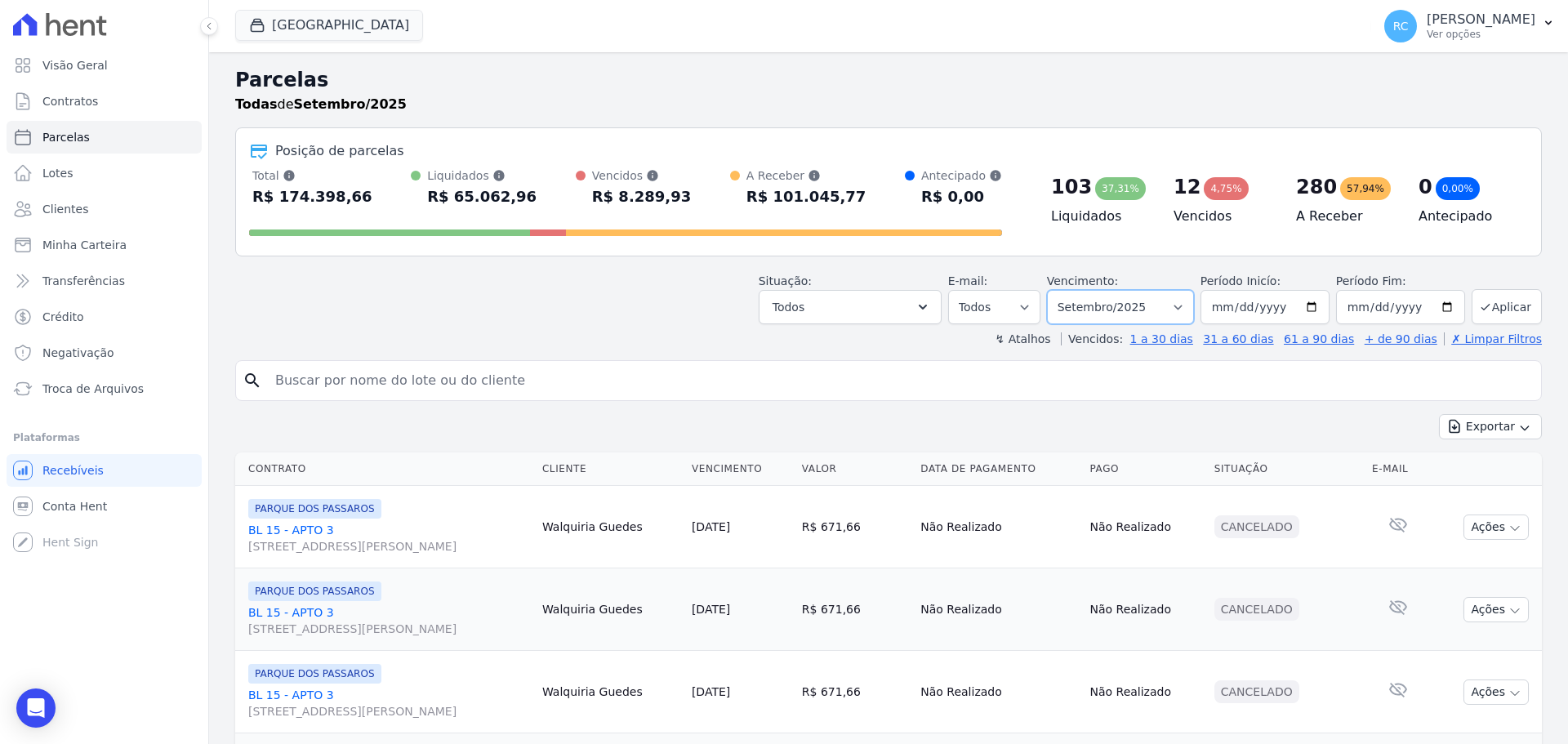
drag, startPoint x: 1151, startPoint y: 309, endPoint x: 1137, endPoint y: 322, distance: 19.1
click at [1151, 309] on select "[GEOGRAPHIC_DATA] por período ──────── Todos os meses Dezembro/2021 [GEOGRAPHIC…" at bounding box center [1120, 307] width 147 height 35
select select "all"
click at [1057, 290] on select "[GEOGRAPHIC_DATA] por período ──────── Todos os meses Dezembro/2021 [GEOGRAPHIC…" at bounding box center [1120, 307] width 147 height 35
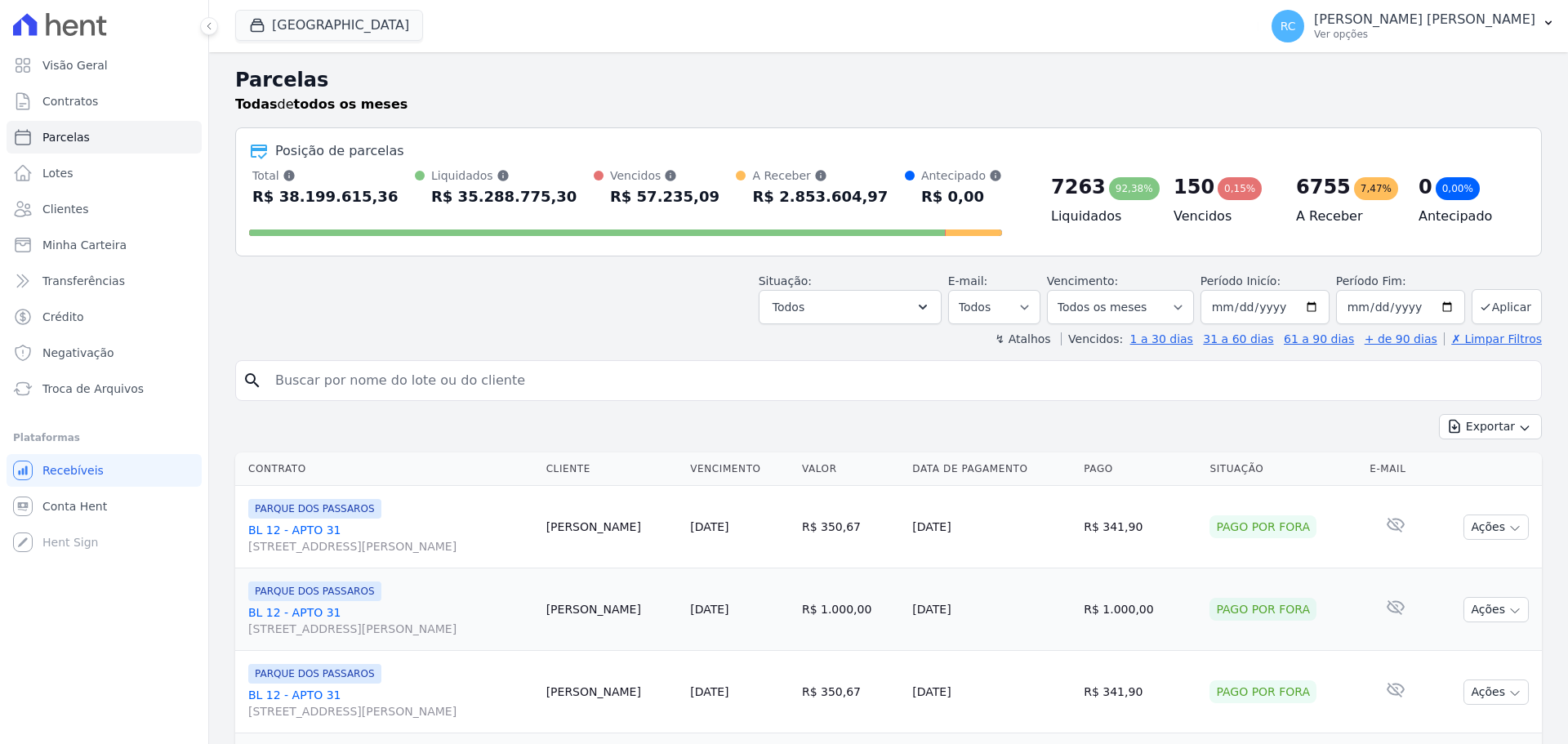
select select
click at [317, 15] on button "[GEOGRAPHIC_DATA]" at bounding box center [329, 25] width 188 height 31
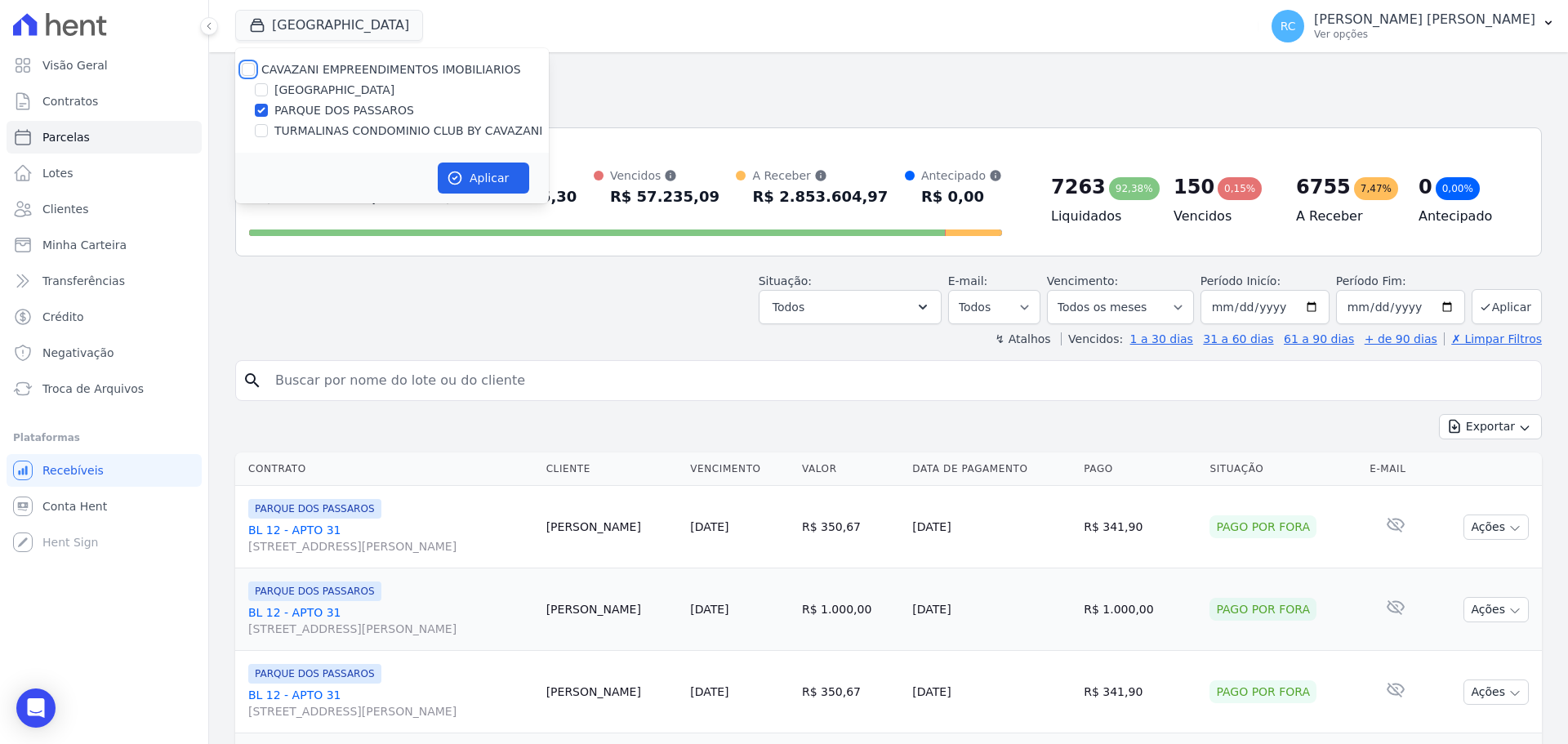
click at [242, 64] on input "CAVAZANI EMPREENDIMENTOS IMOBILIARIOS" at bounding box center [248, 69] width 13 height 13
checkbox input "true"
click at [461, 167] on button "Aplicar" at bounding box center [483, 178] width 92 height 31
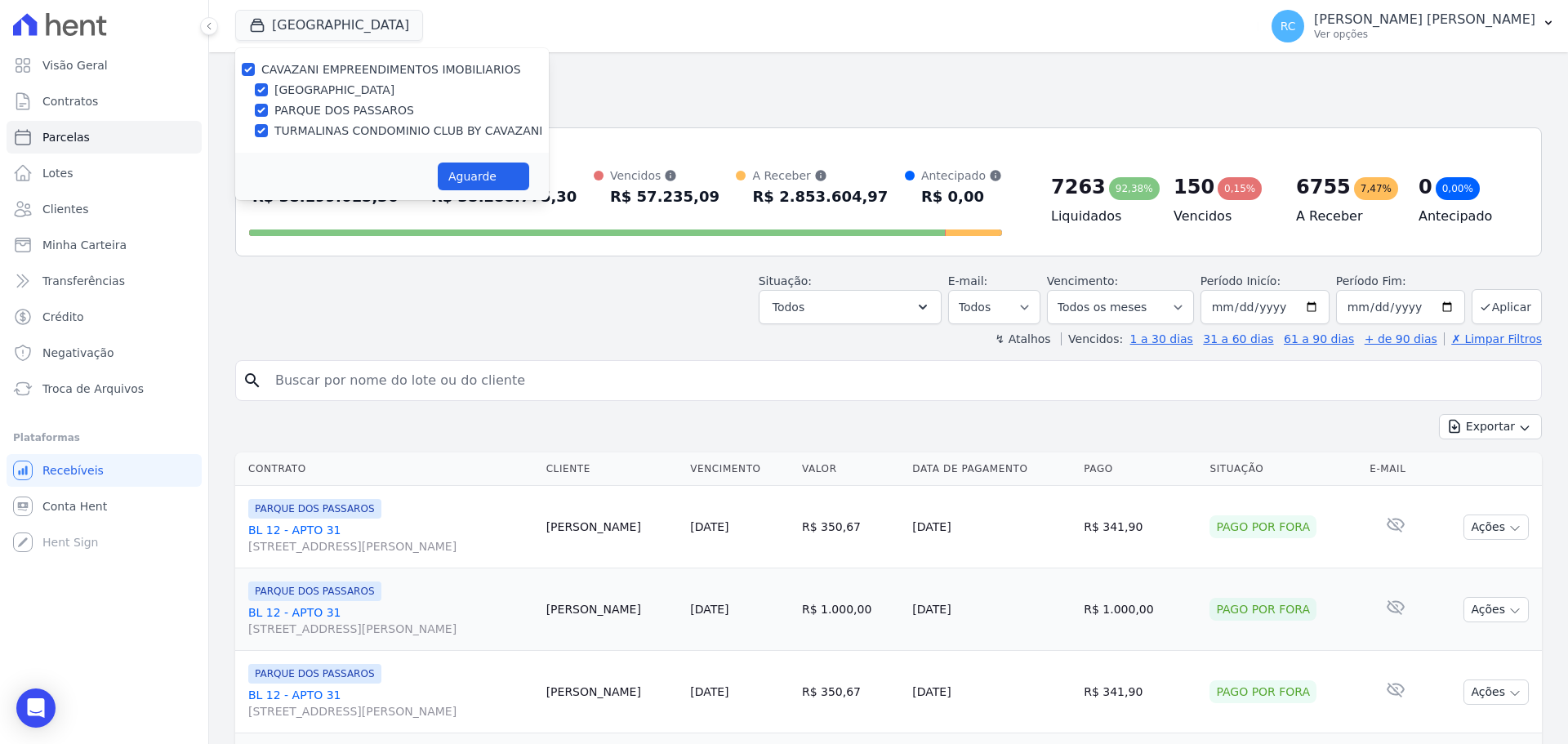
select select
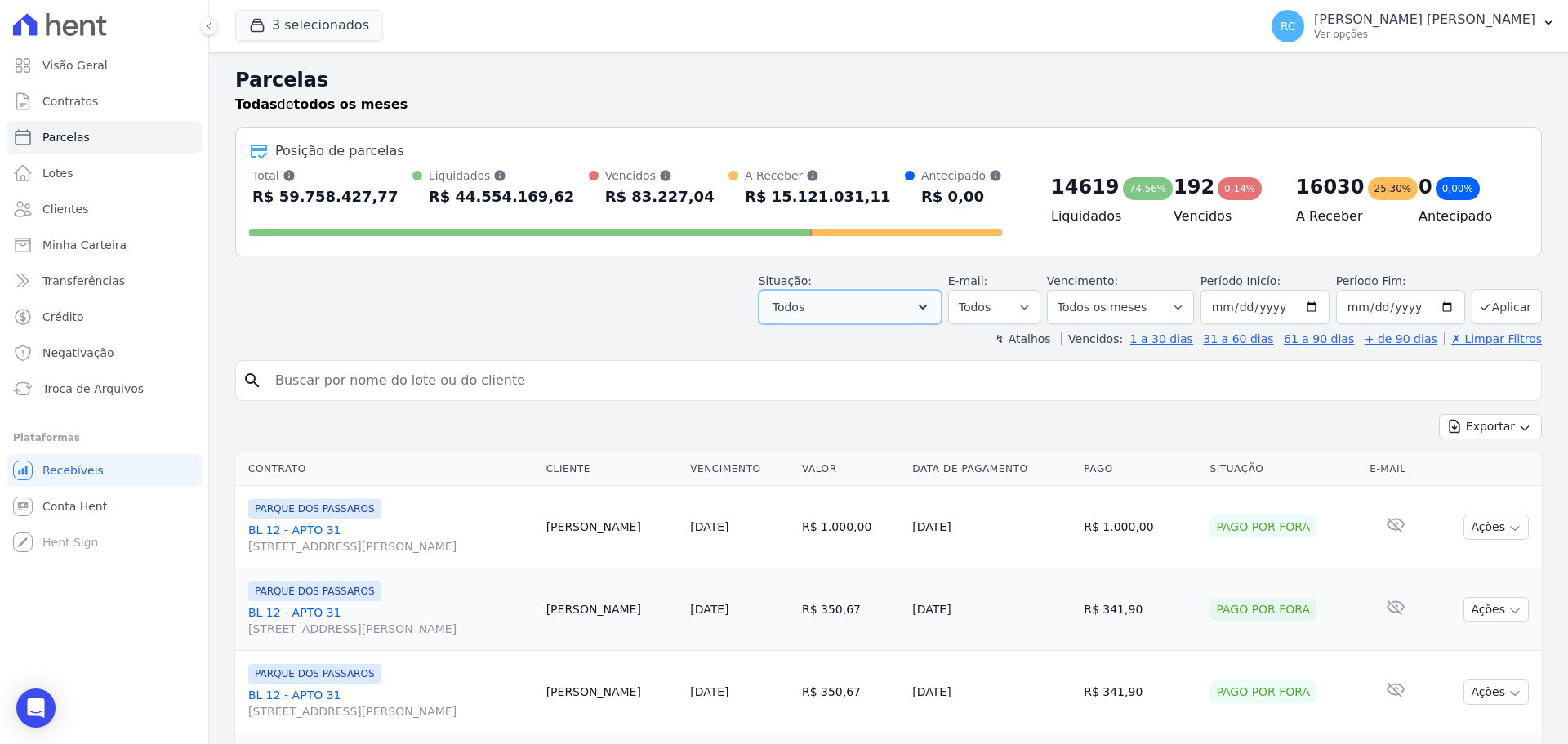
click at [854, 300] on button "Todos" at bounding box center [849, 307] width 183 height 35
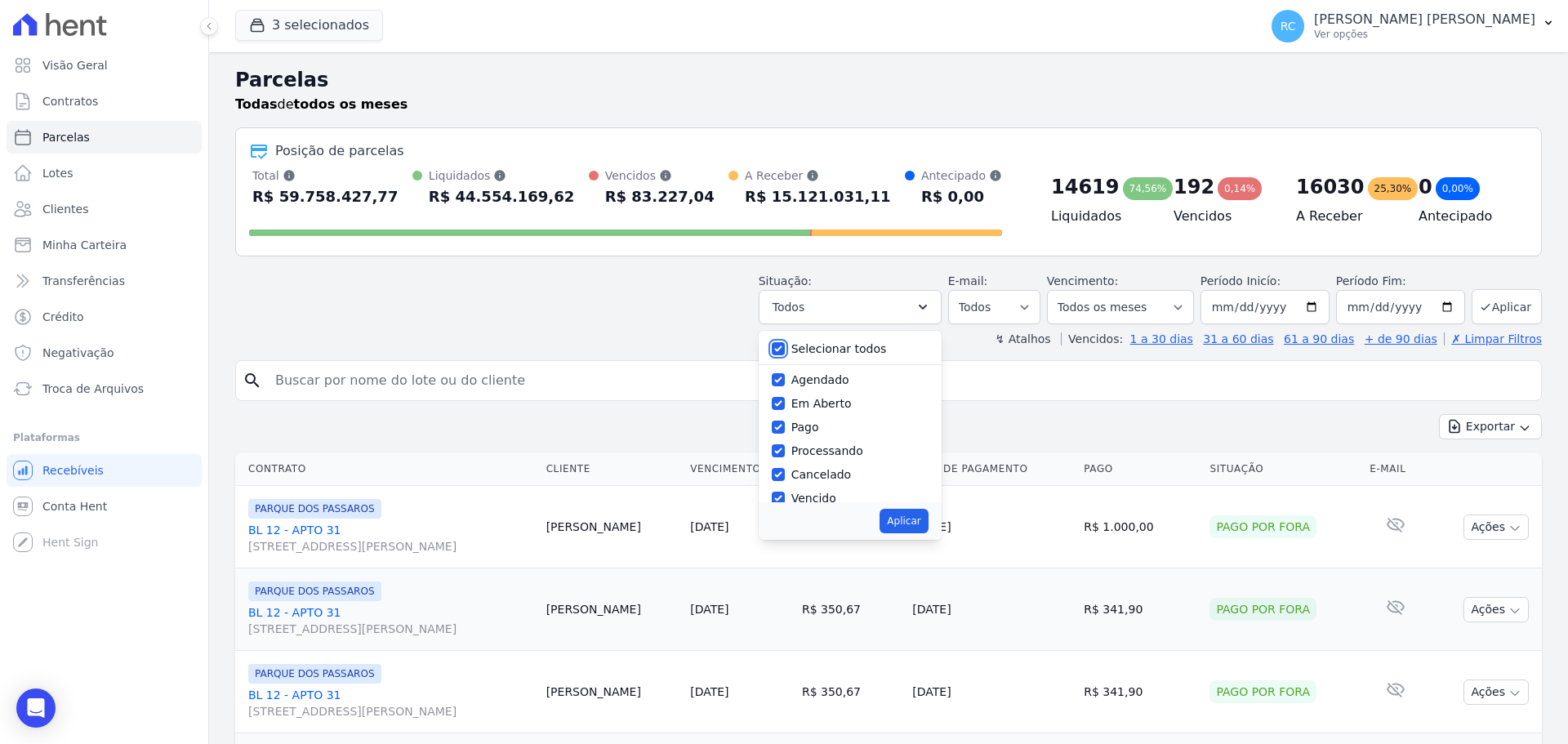
click at [784, 350] on input "Selecionar todos" at bounding box center [778, 348] width 13 height 13
checkbox input "false"
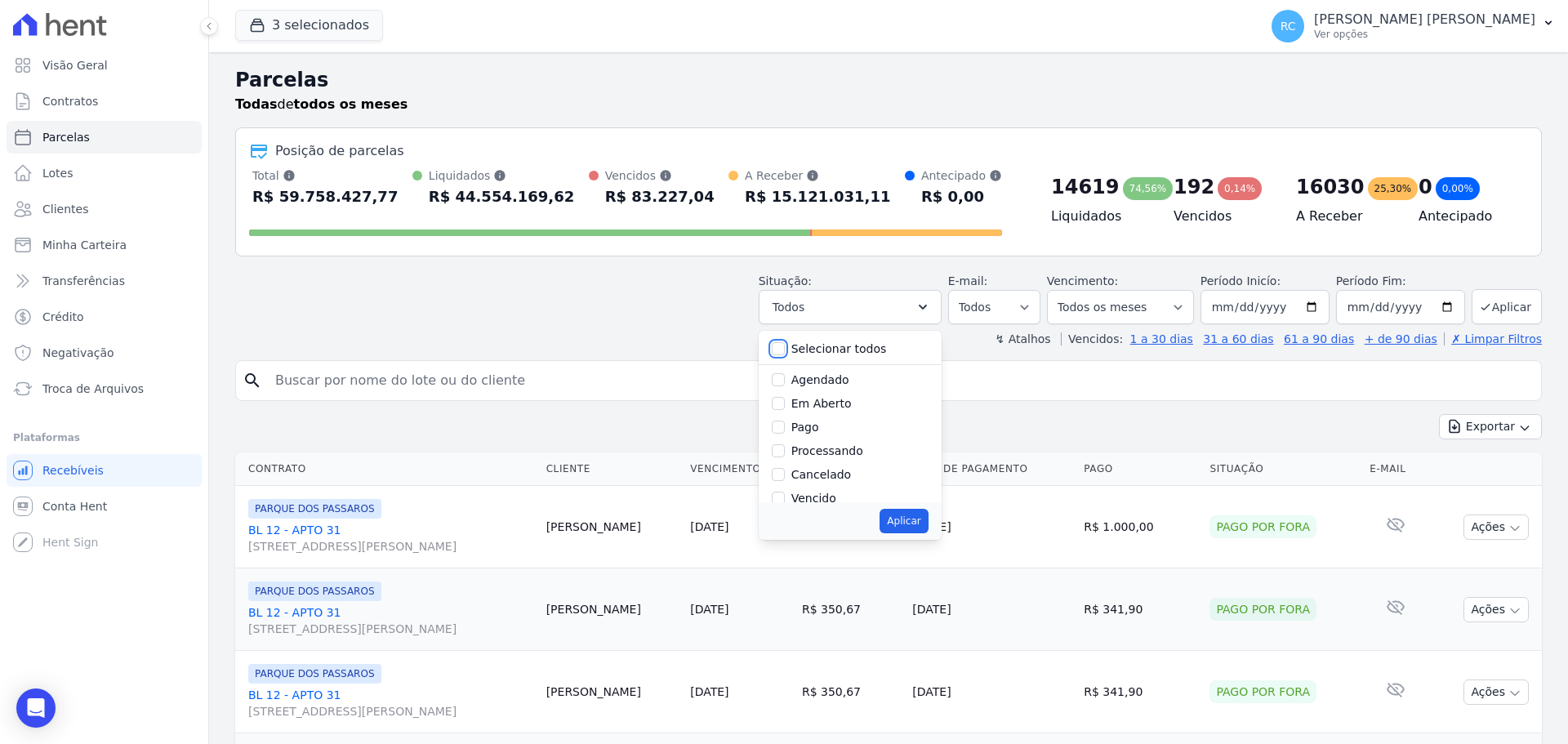
checkbox input "false"
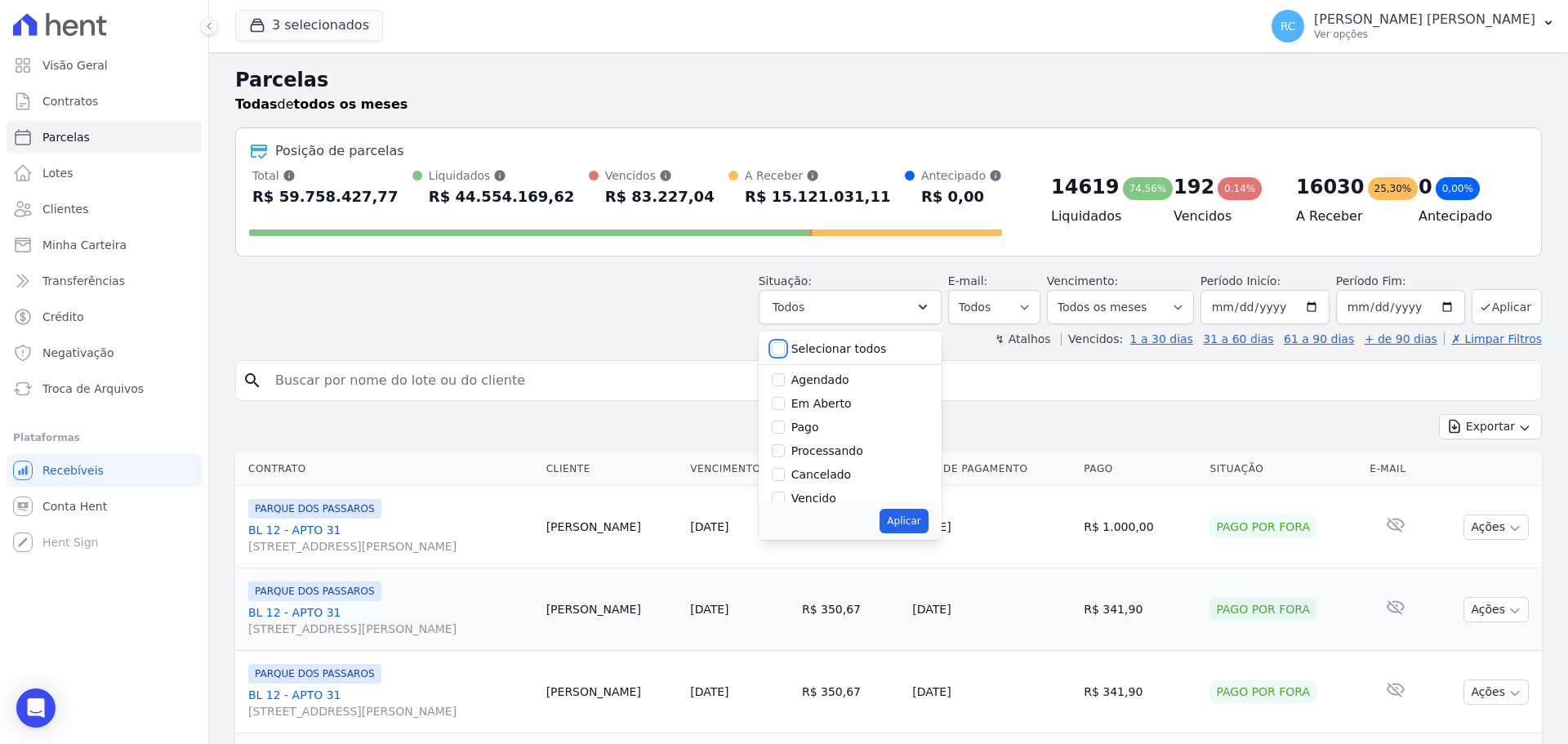
checkbox input "false"
click at [784, 499] on input "Vencido" at bounding box center [778, 498] width 13 height 13
checkbox input "true"
click at [904, 519] on button "Aplicar" at bounding box center [903, 521] width 48 height 25
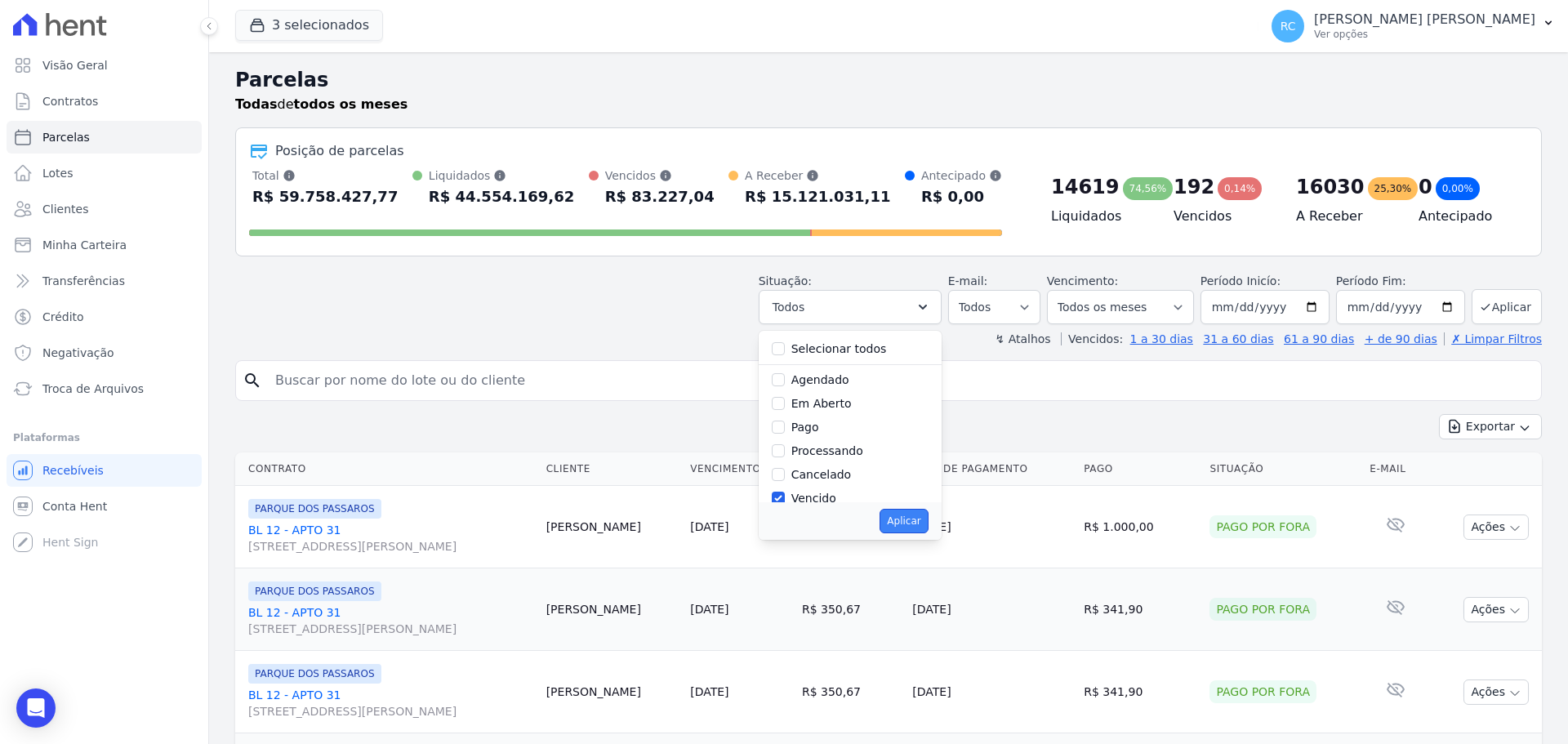
select select "overdue"
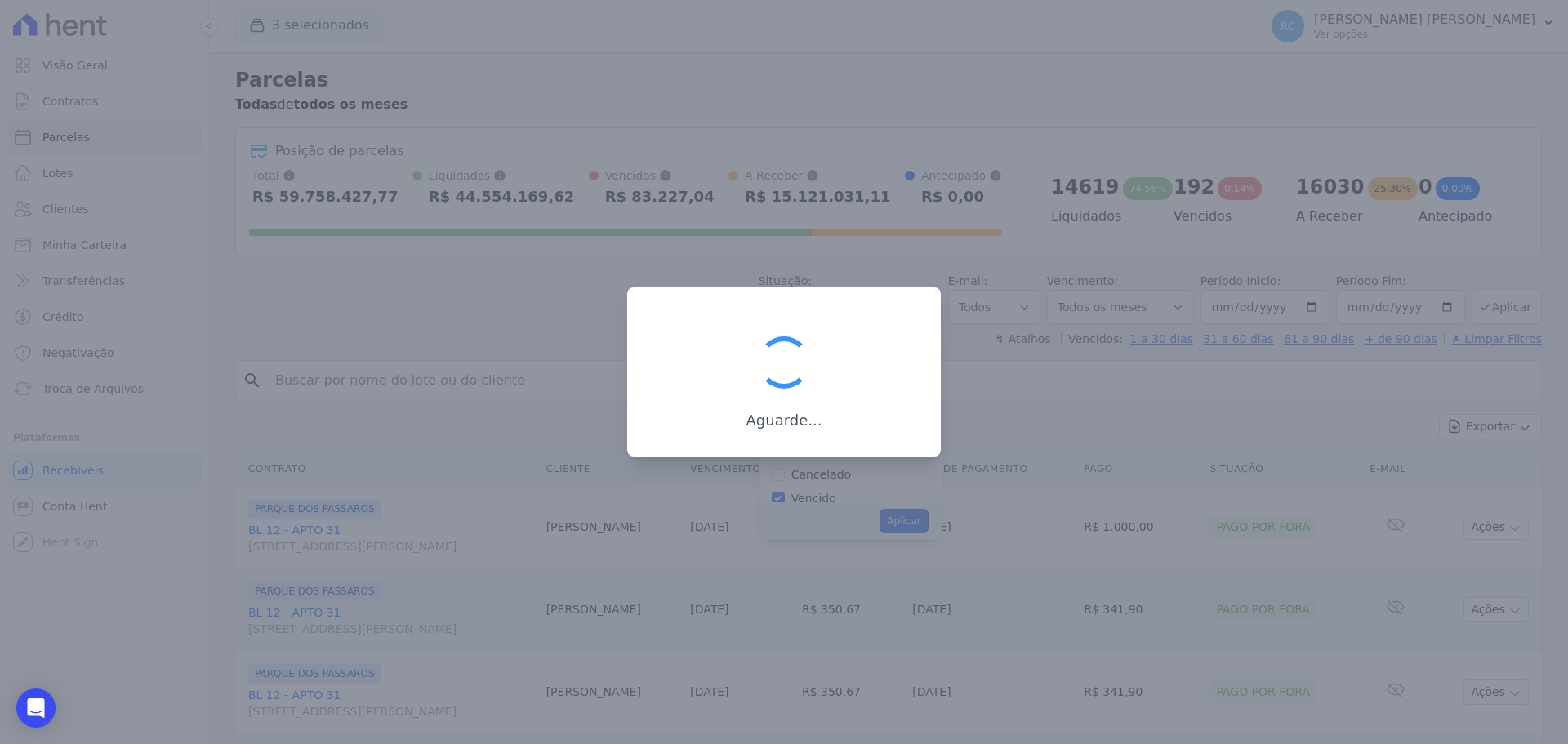
scroll to position [29, 0]
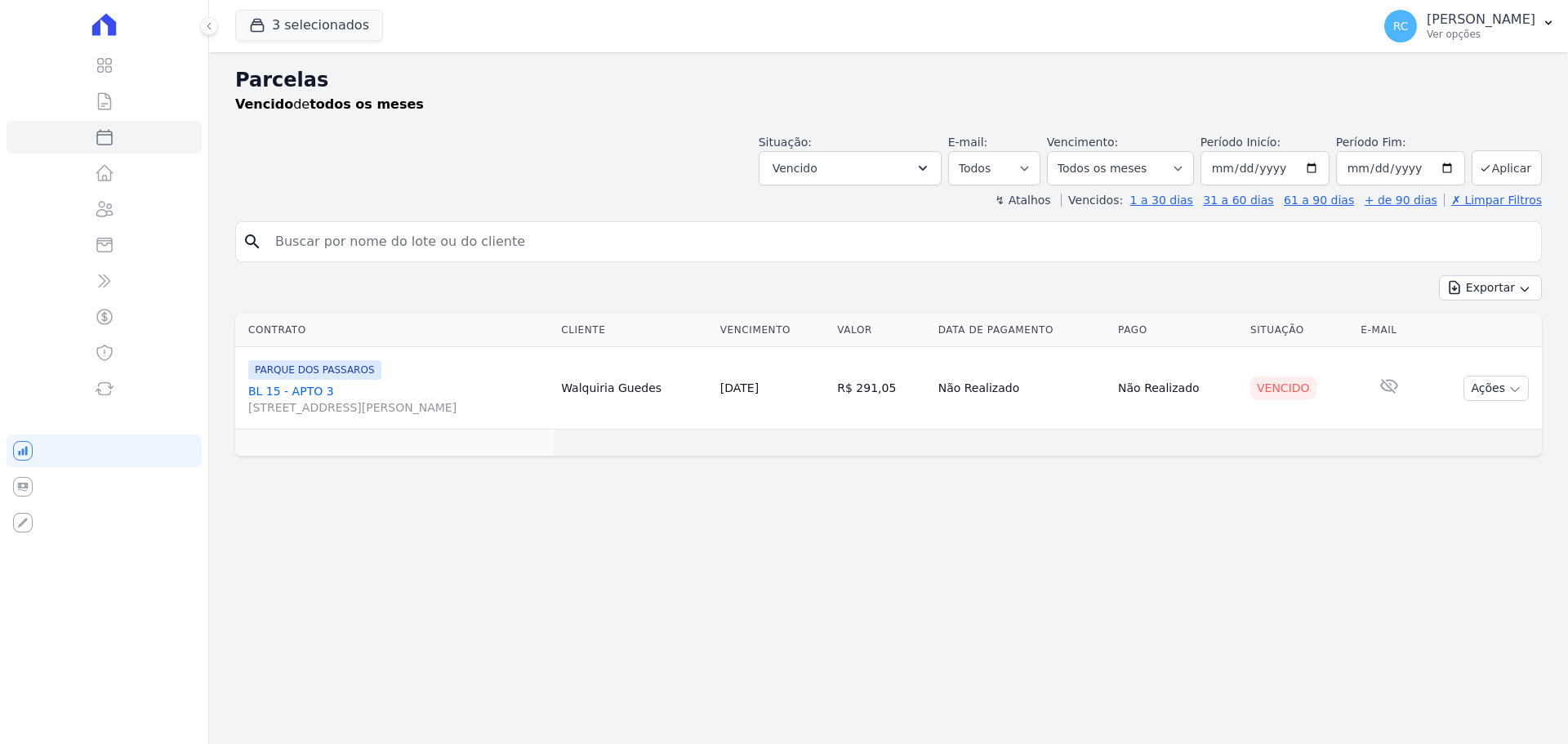
select select
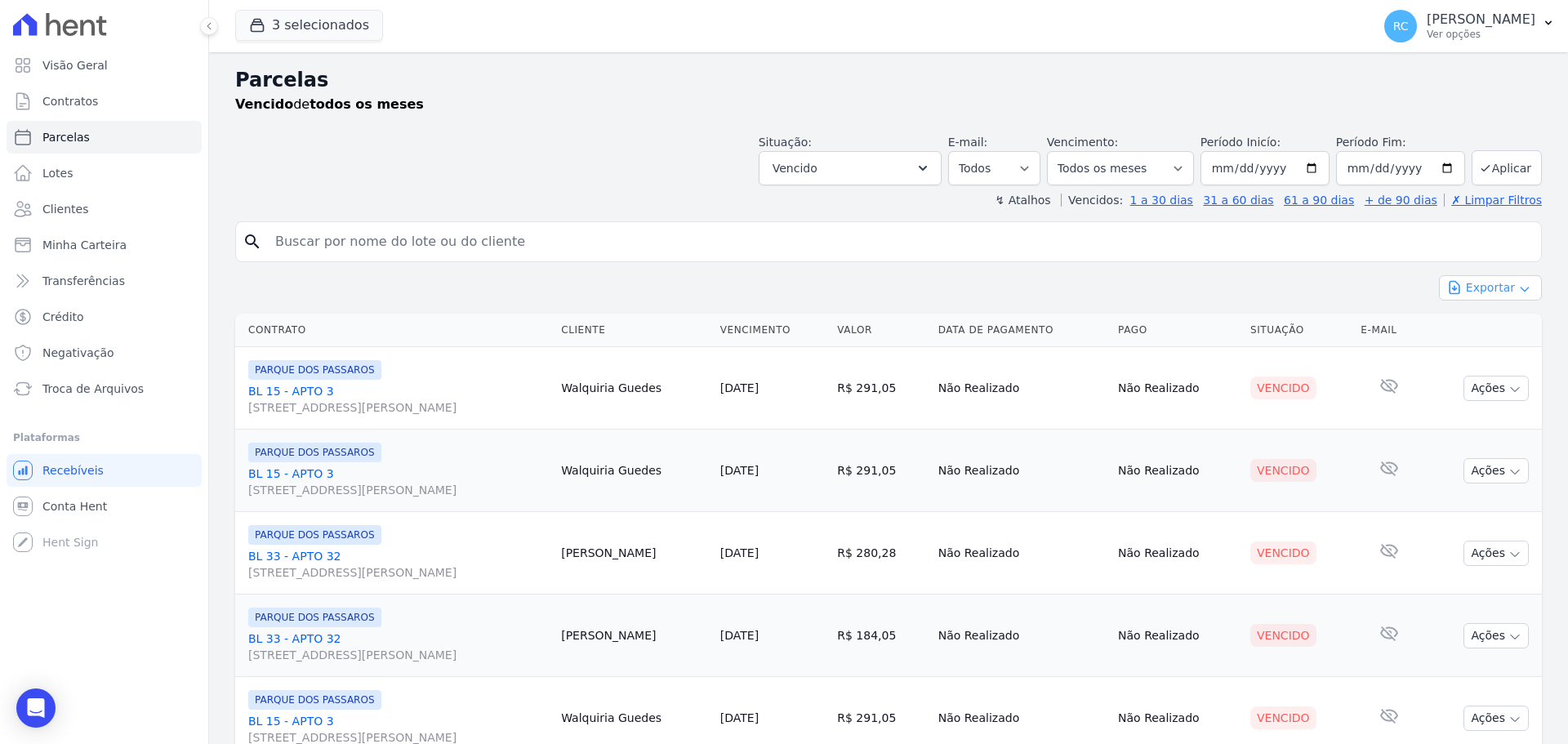
click at [1499, 296] on button "Exportar" at bounding box center [1490, 288] width 103 height 25
click at [1460, 358] on span "Exportar CSV" at bounding box center [1488, 355] width 86 height 16
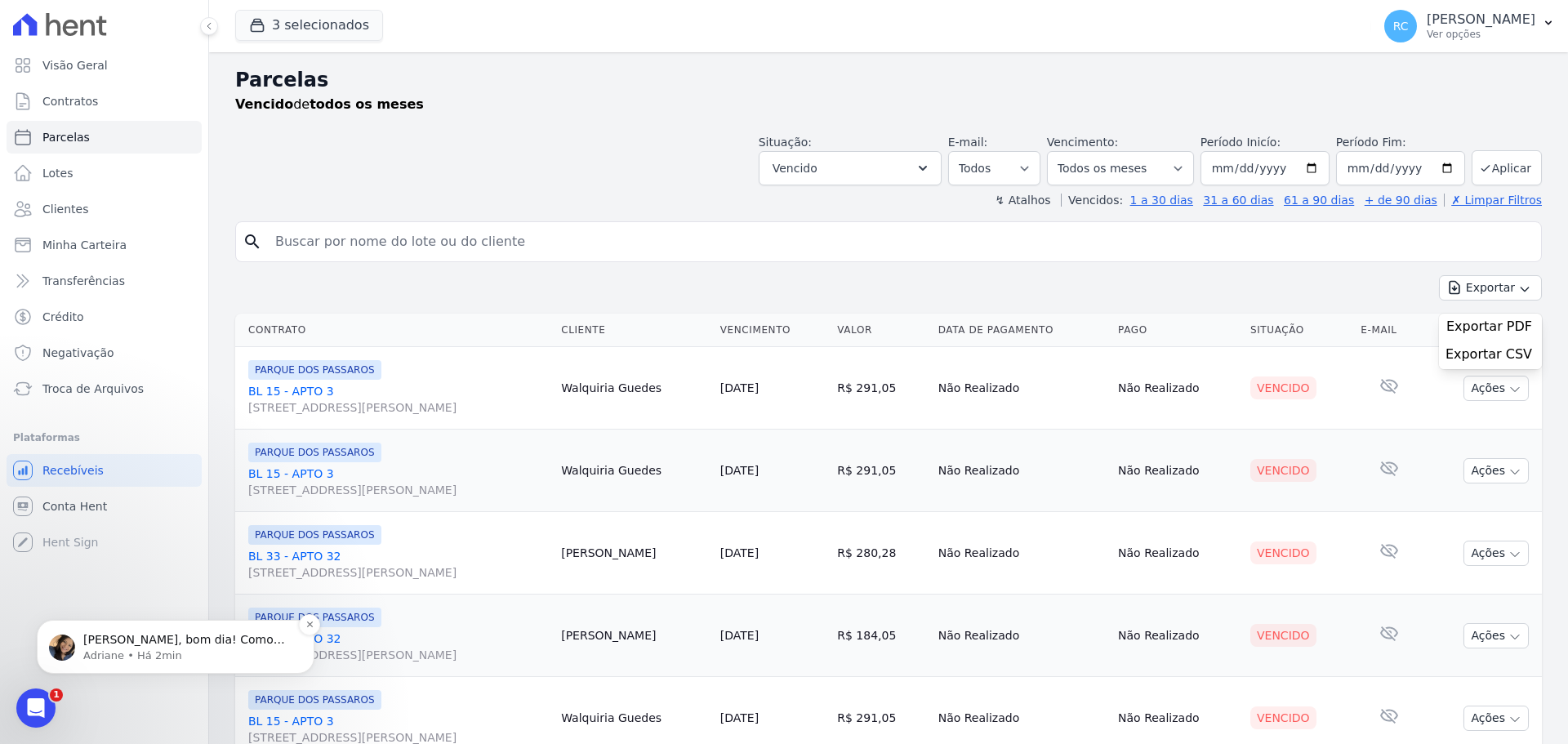
click at [146, 650] on p "Adriane • Há 2min" at bounding box center [189, 656] width 211 height 15
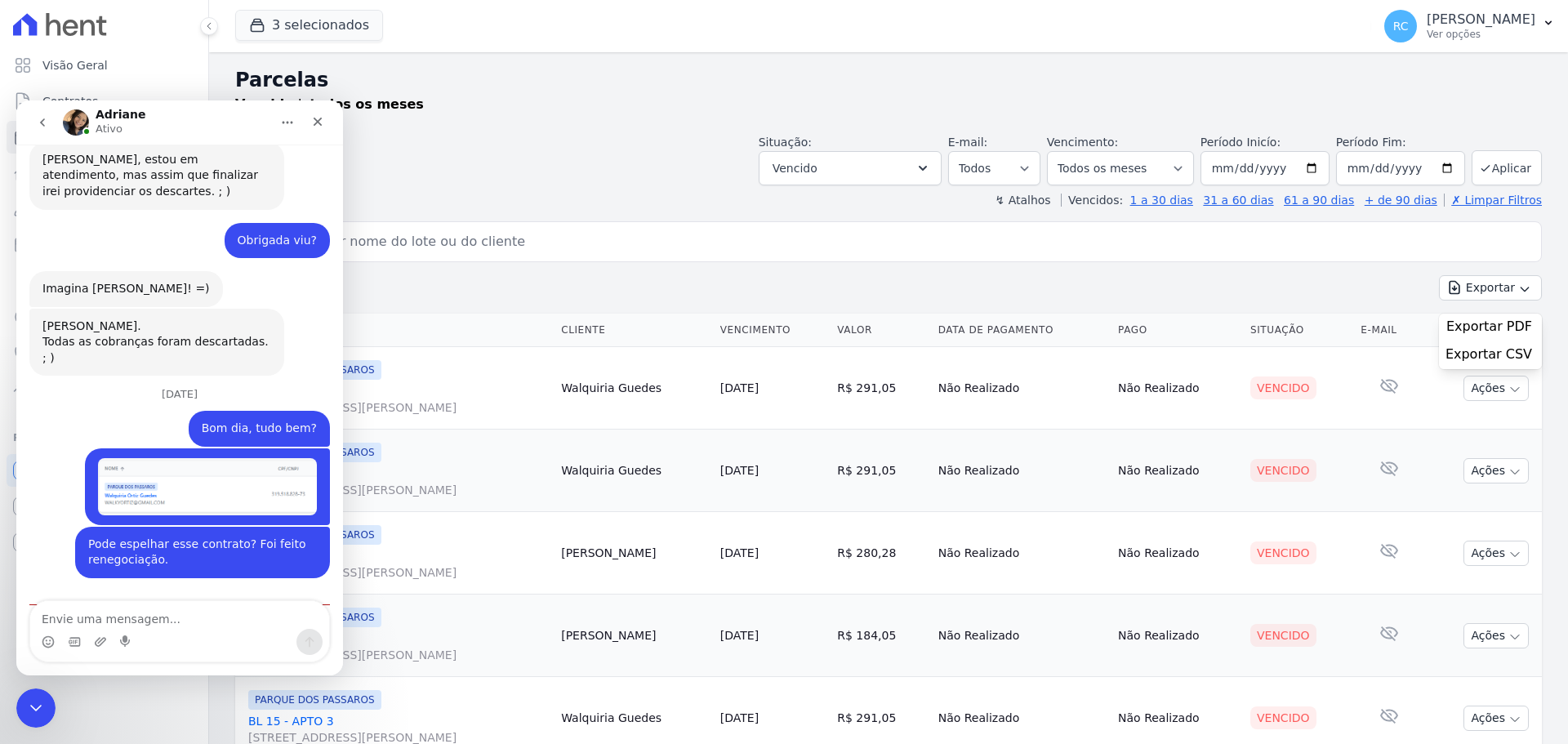
scroll to position [2030, 0]
click at [25, 684] on div "Visão Geral Contratos [GEOGRAPHIC_DATA] Lotes Clientes Minha Carteira Transferê…" at bounding box center [104, 372] width 208 height 744
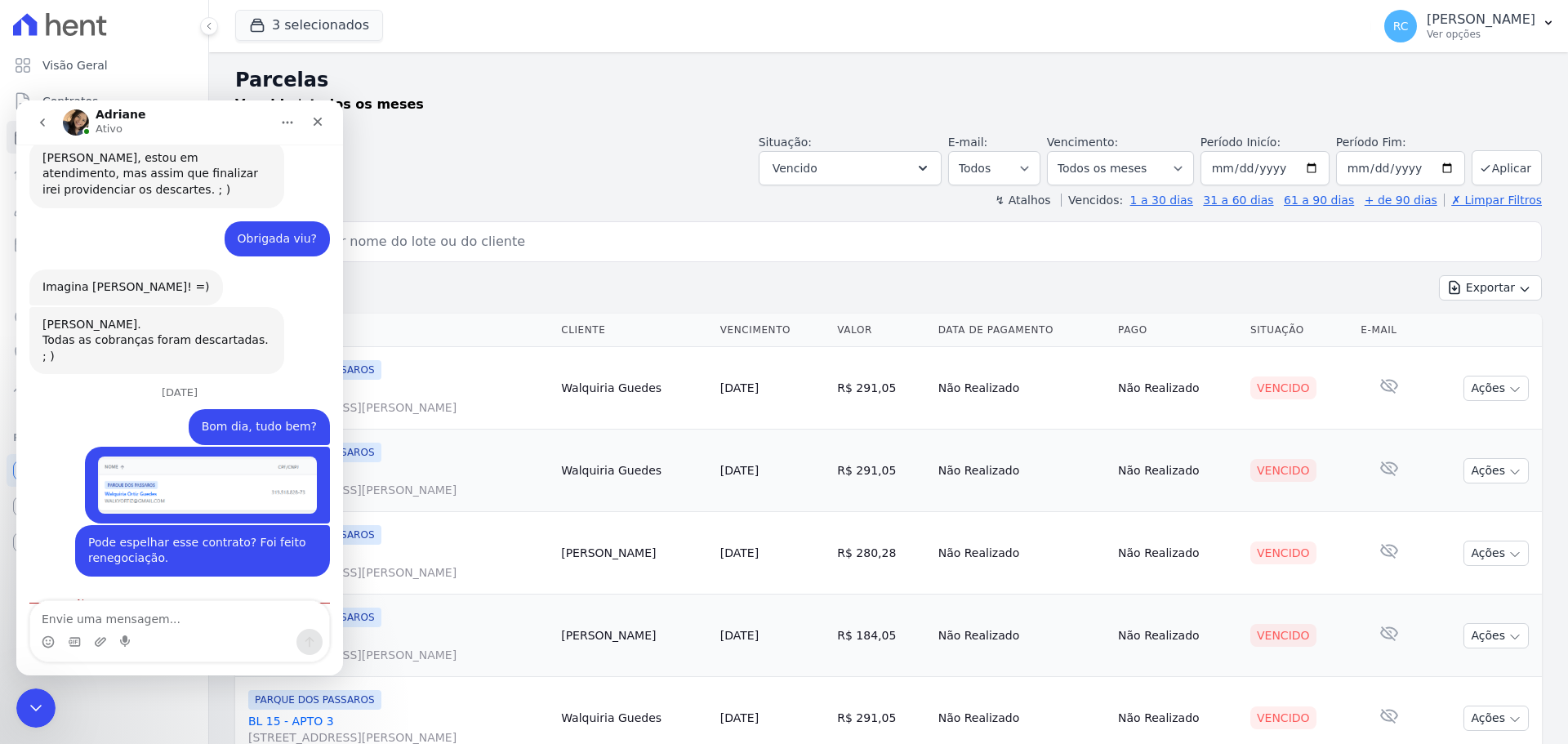
click at [34, 687] on div "Visão Geral Contratos [GEOGRAPHIC_DATA] Lotes Clientes Minha Carteira Transferê…" at bounding box center [104, 372] width 208 height 744
drag, startPoint x: 38, startPoint y: 694, endPoint x: 68, endPoint y: 1342, distance: 648.7
click at [40, 692] on div "Fechar mensagem da Intercom" at bounding box center [33, 705] width 39 height 39
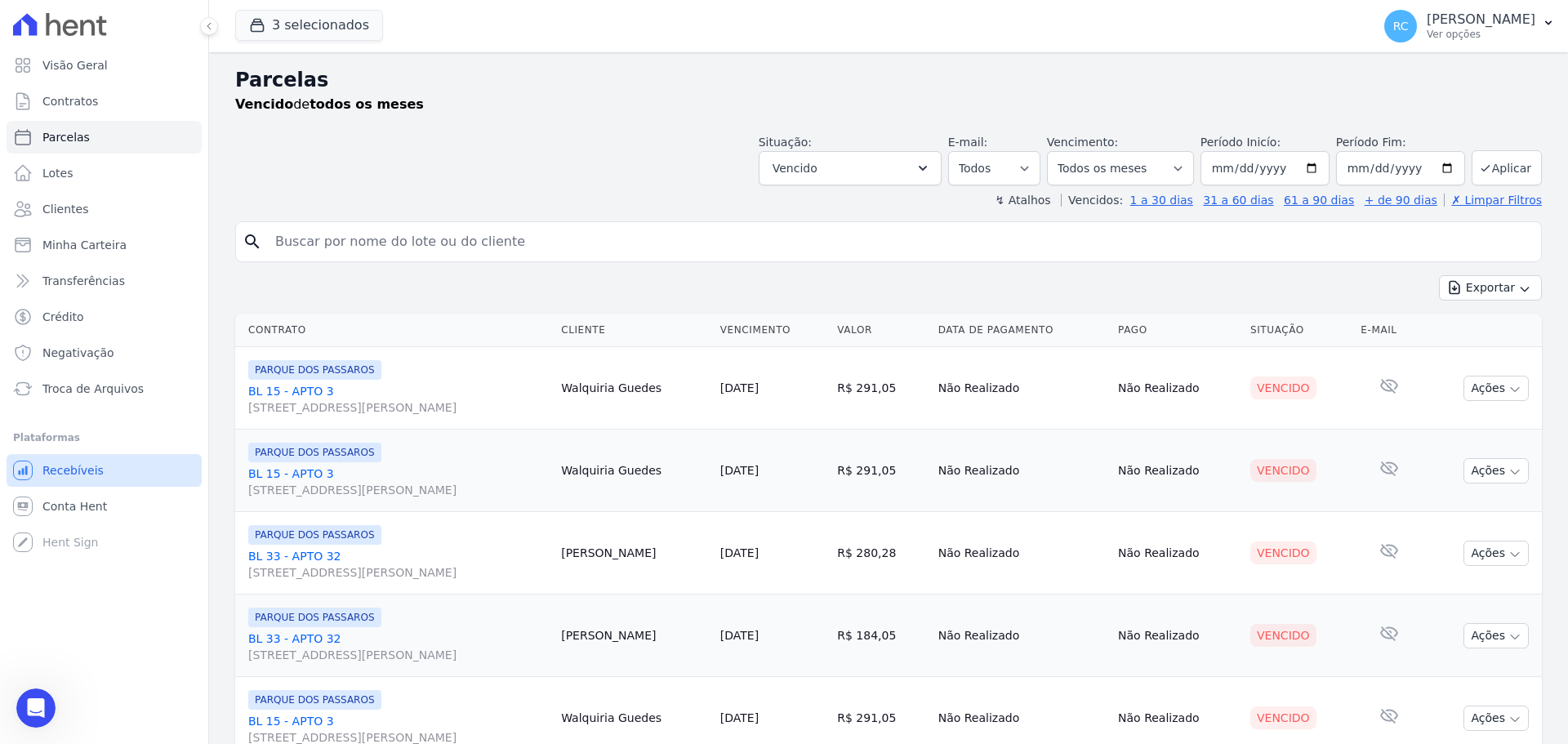
scroll to position [2003, 0]
